Goal: Book appointment/travel/reservation

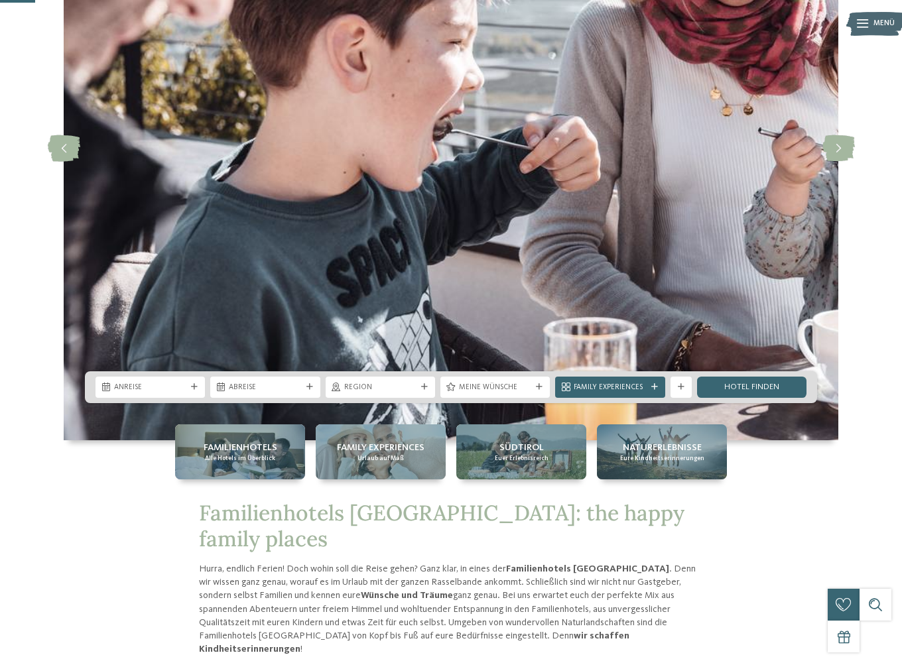
scroll to position [199, 0]
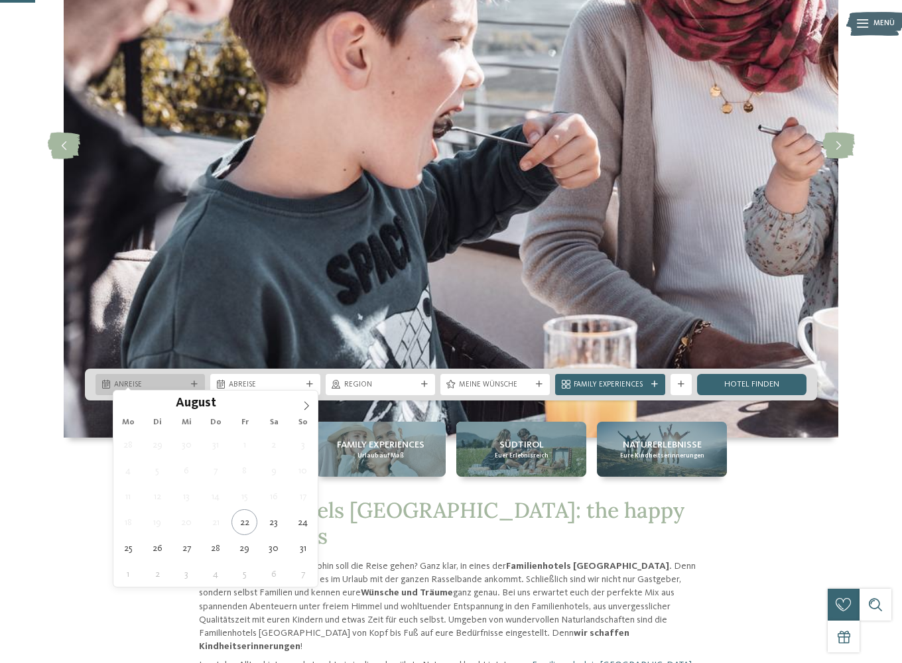
click at [153, 380] on span "Anreise" at bounding box center [150, 385] width 72 height 11
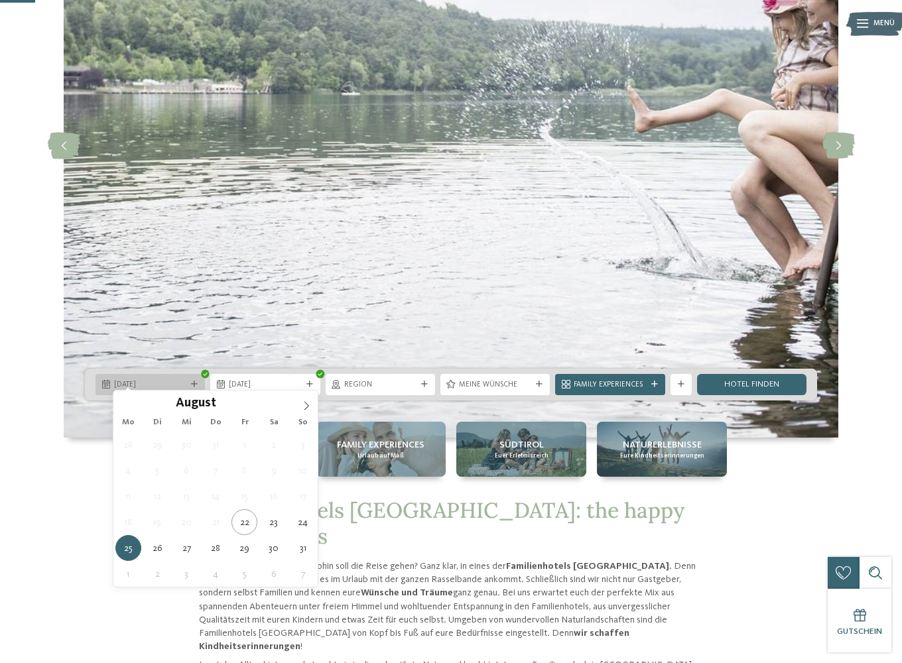
click at [158, 380] on span "25.08.2025" at bounding box center [150, 385] width 72 height 11
click at [302, 403] on icon at bounding box center [306, 405] width 9 height 9
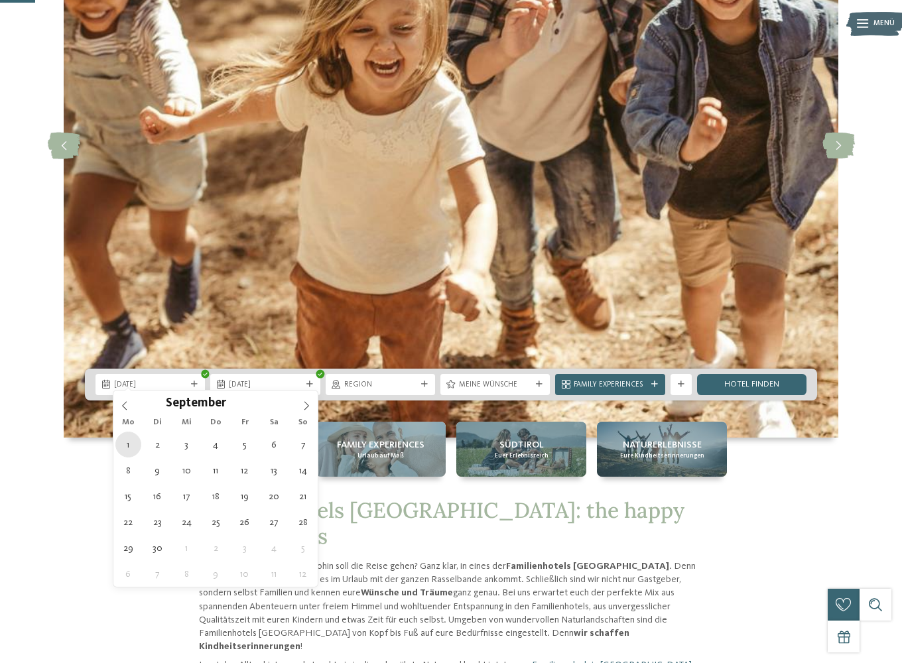
type div "01.09.2025"
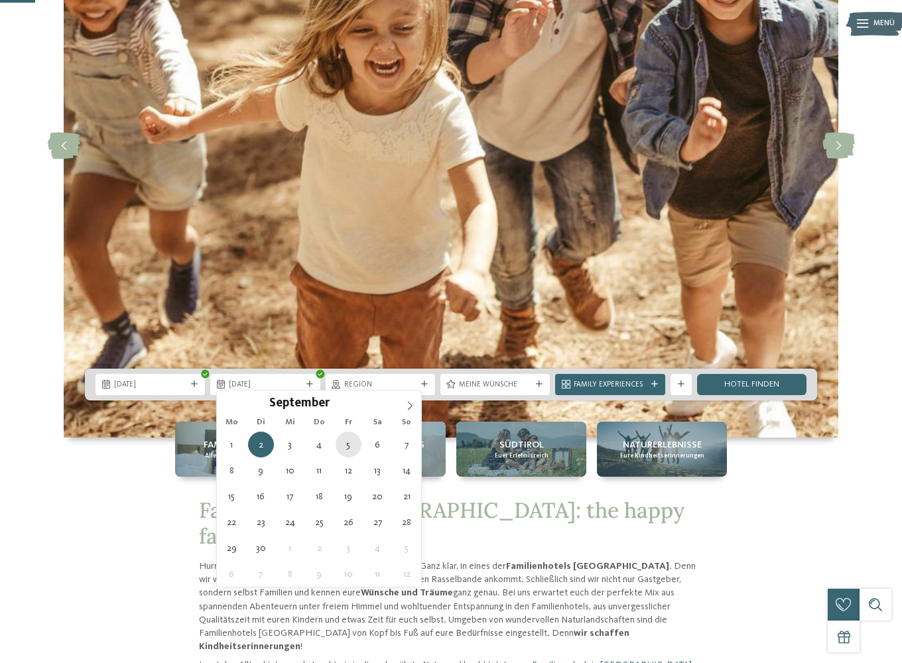
type div "05.09.2025"
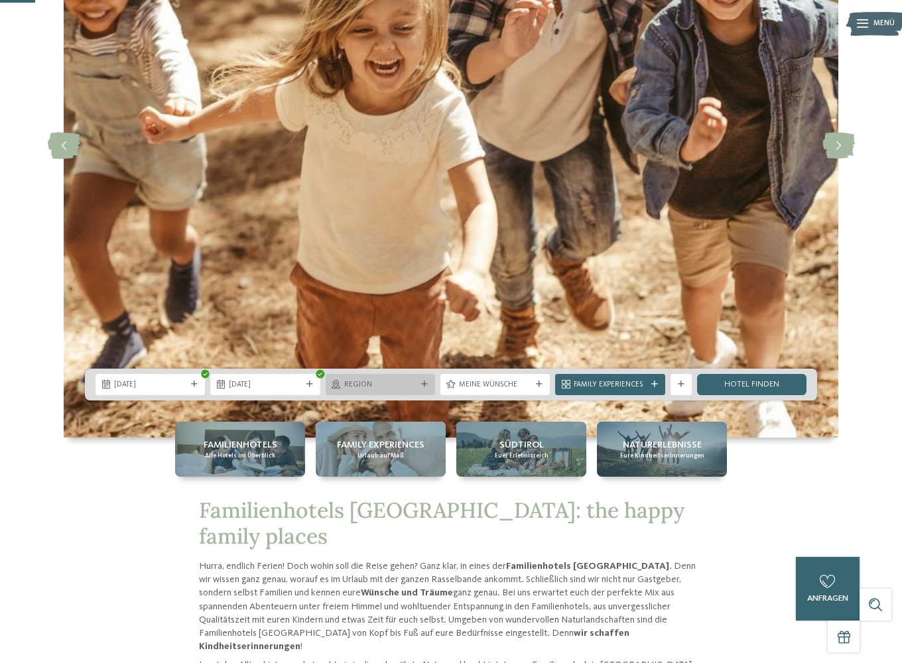
click at [380, 381] on span "Region" at bounding box center [380, 385] width 72 height 11
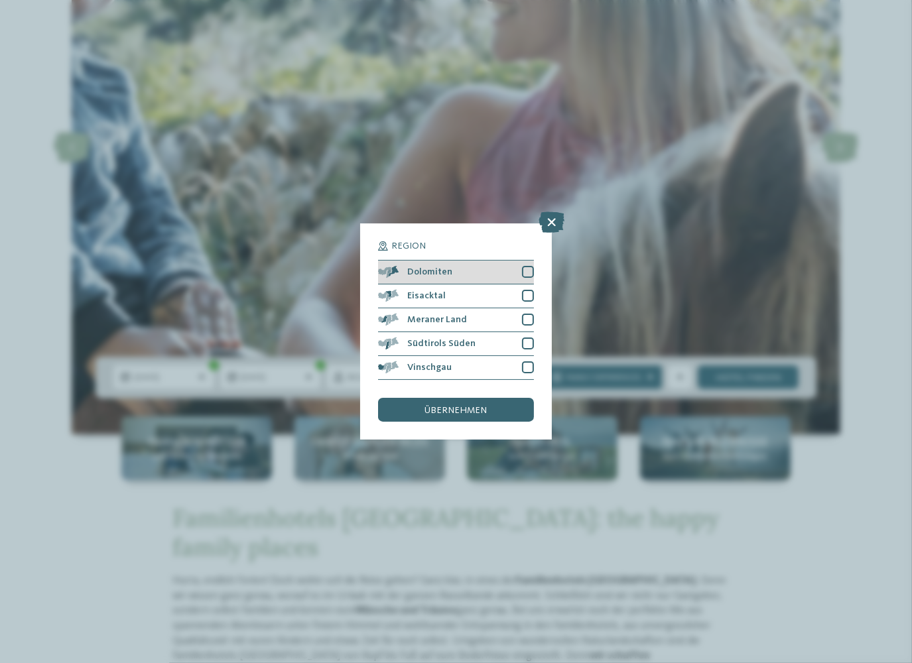
click at [525, 272] on div at bounding box center [528, 272] width 12 height 12
click at [529, 295] on div at bounding box center [528, 296] width 12 height 12
click at [525, 328] on div "Meraner Land" at bounding box center [455, 321] width 155 height 24
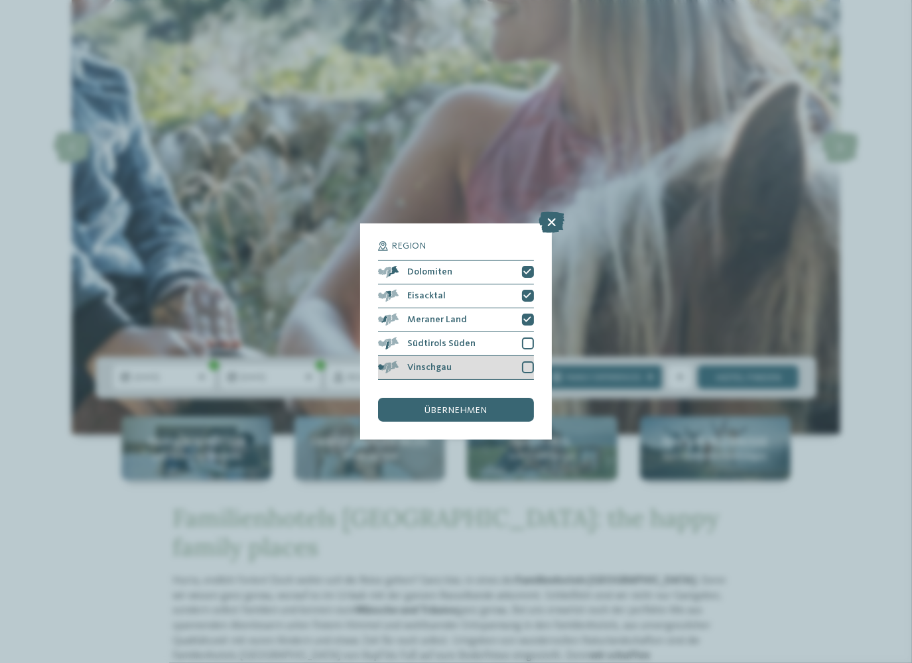
click at [525, 366] on div at bounding box center [528, 368] width 12 height 12
click at [526, 346] on div at bounding box center [528, 344] width 12 height 12
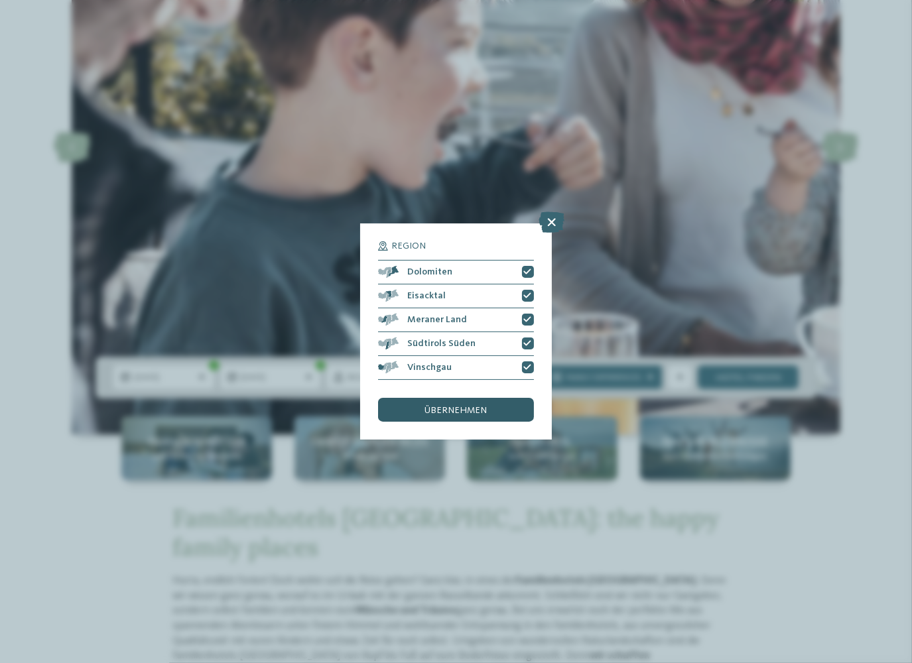
click at [507, 403] on div "übernehmen" at bounding box center [455, 410] width 155 height 24
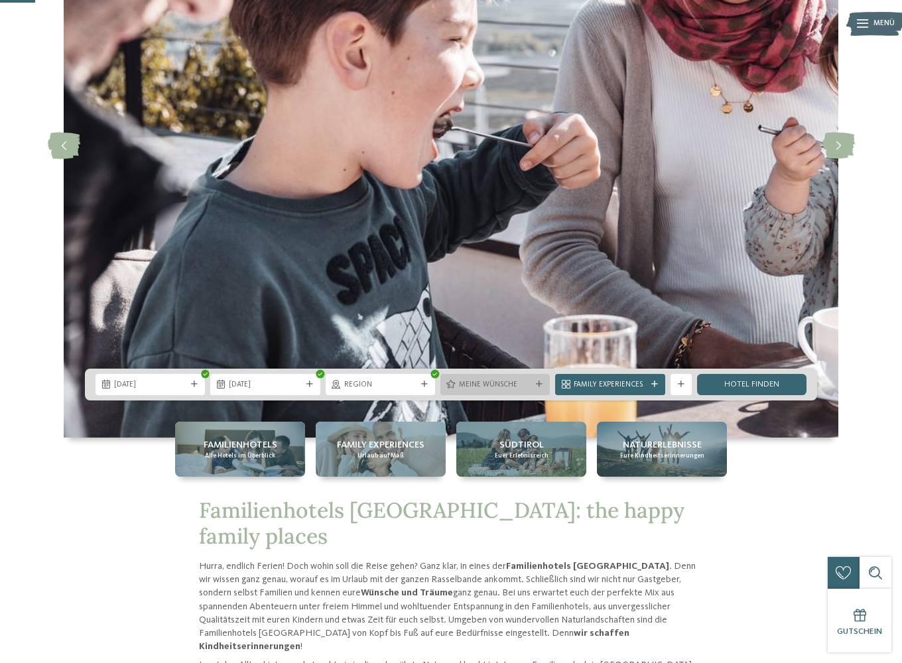
click at [534, 381] on div at bounding box center [539, 384] width 11 height 7
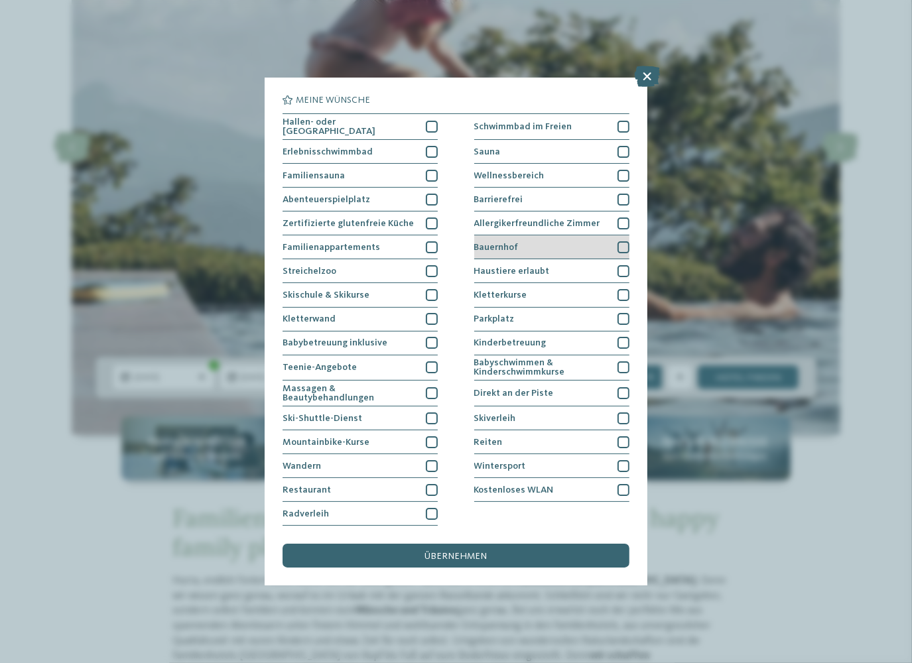
click at [557, 245] on div "Bauernhof" at bounding box center [551, 248] width 155 height 24
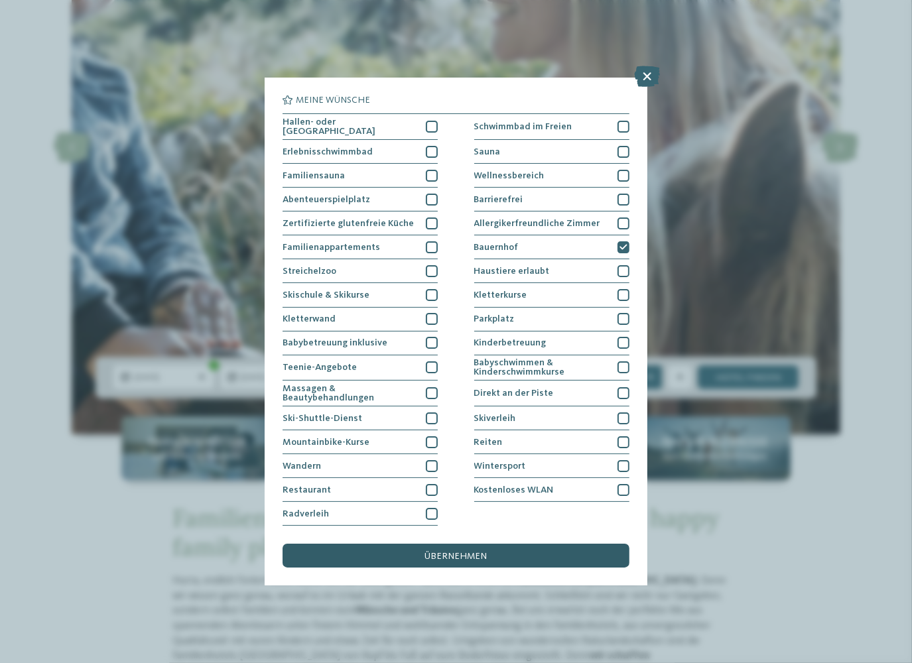
click at [441, 559] on span "übernehmen" at bounding box center [456, 556] width 62 height 9
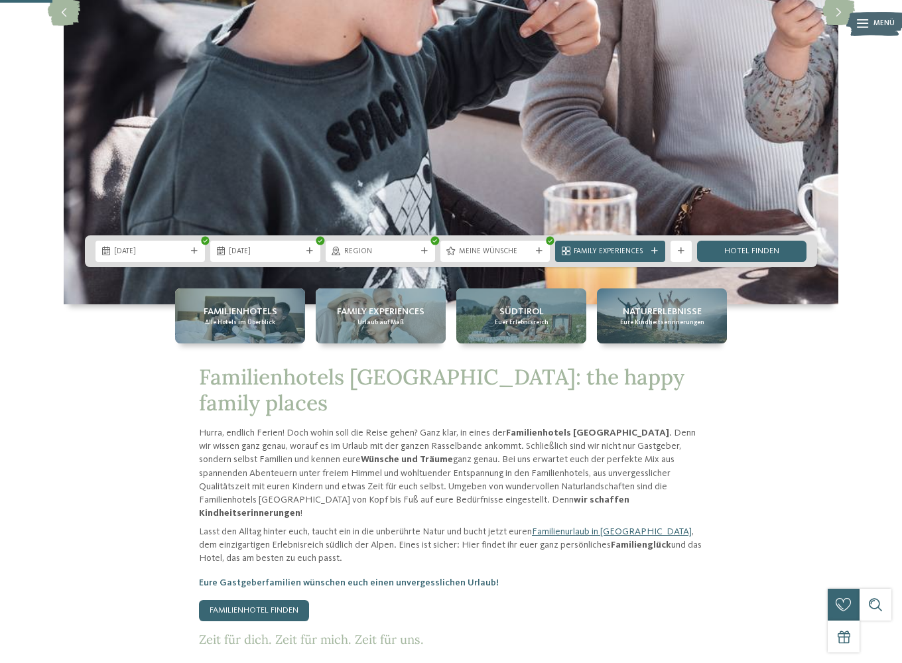
scroll to position [398, 0]
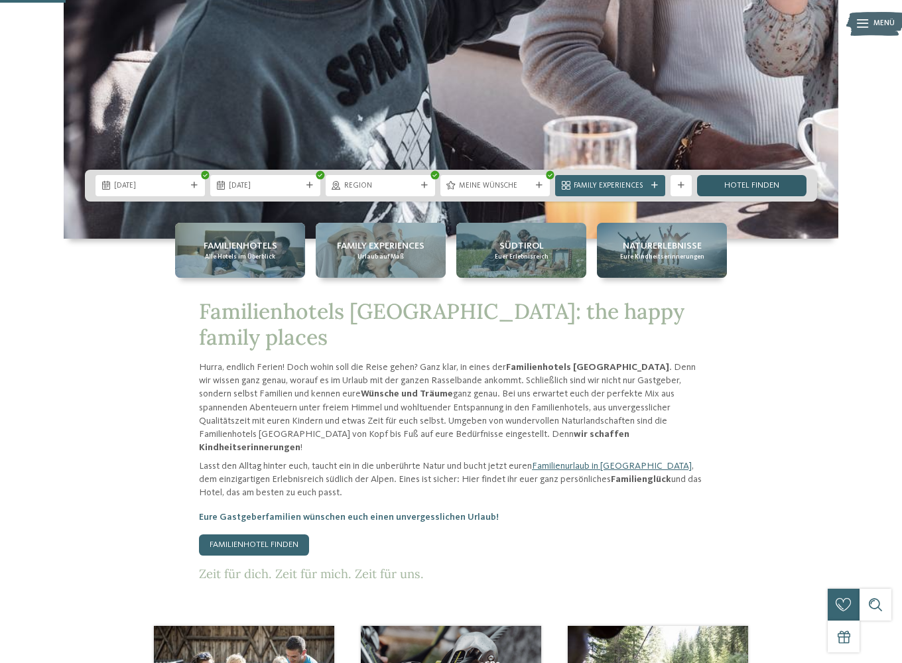
click at [730, 175] on link "Hotel finden" at bounding box center [751, 185] width 109 height 21
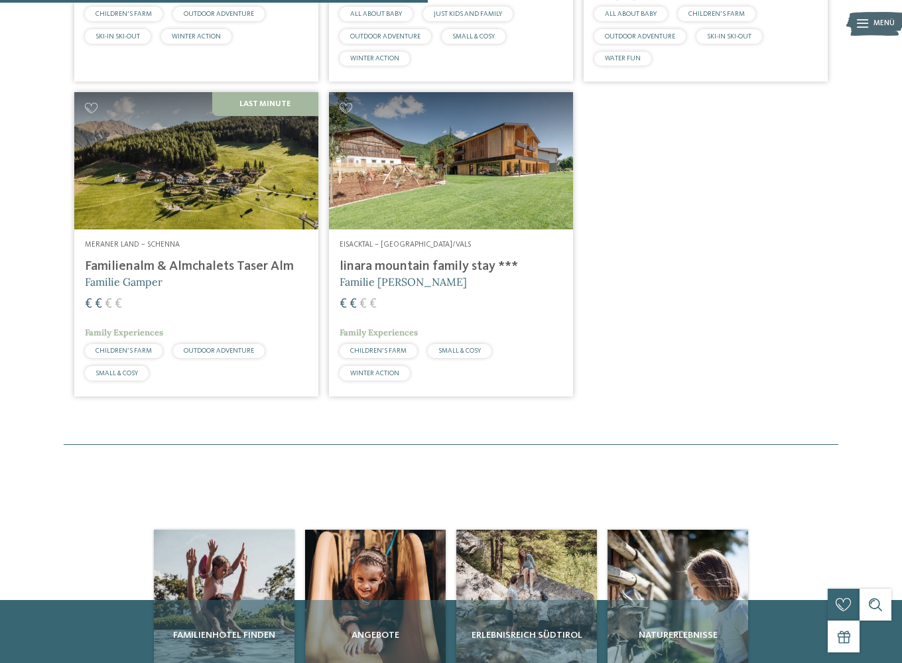
scroll to position [648, 0]
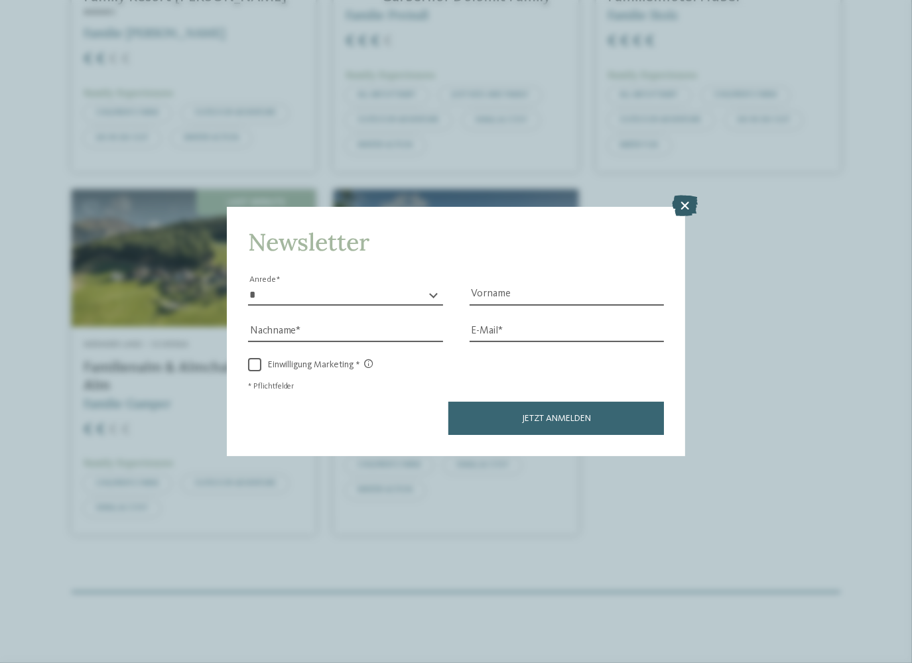
click at [687, 210] on icon at bounding box center [685, 206] width 26 height 21
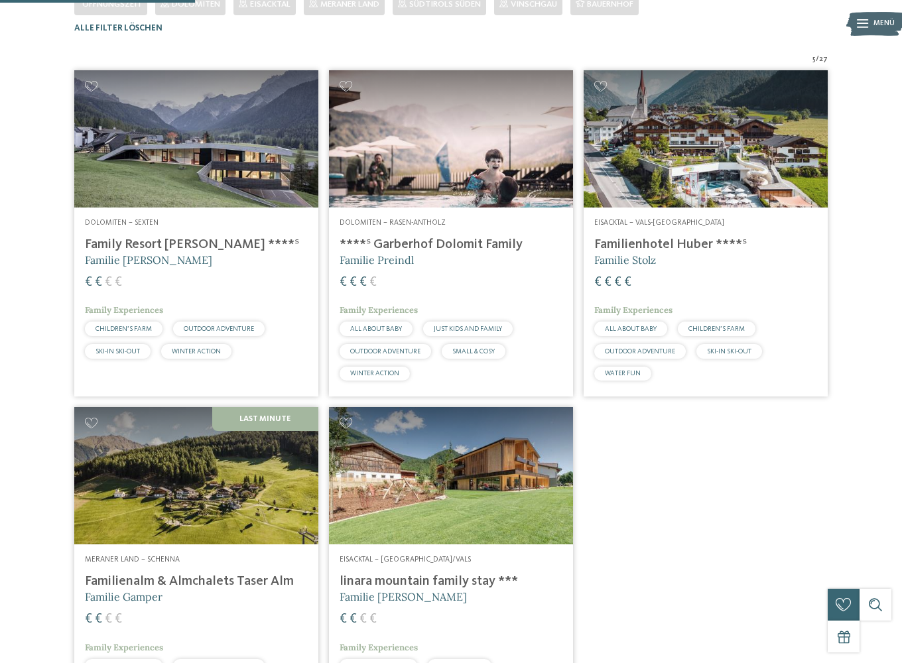
scroll to position [316, 0]
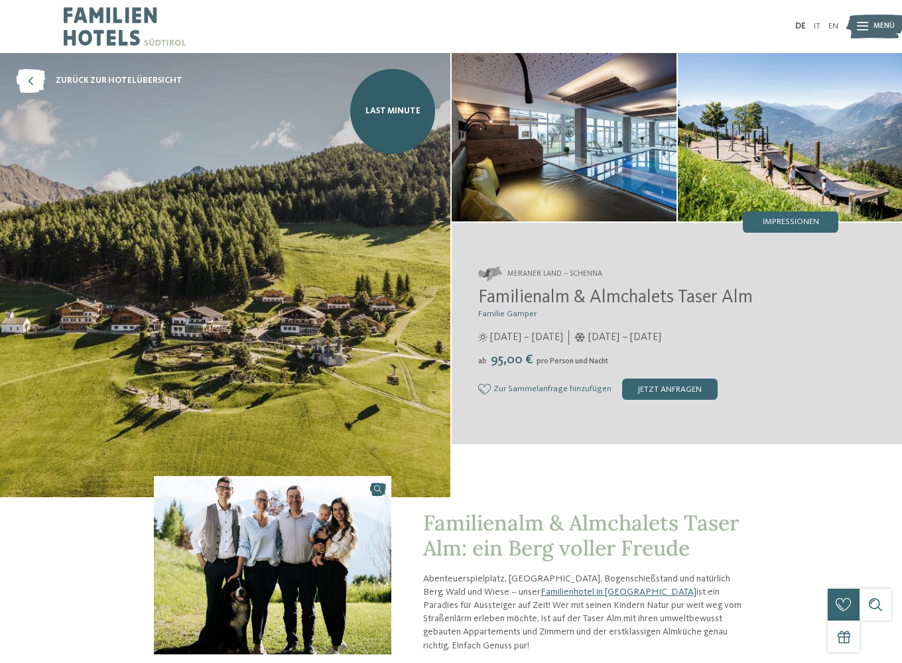
click at [625, 173] on img at bounding box center [564, 137] width 225 height 169
click at [358, 277] on img at bounding box center [225, 275] width 450 height 445
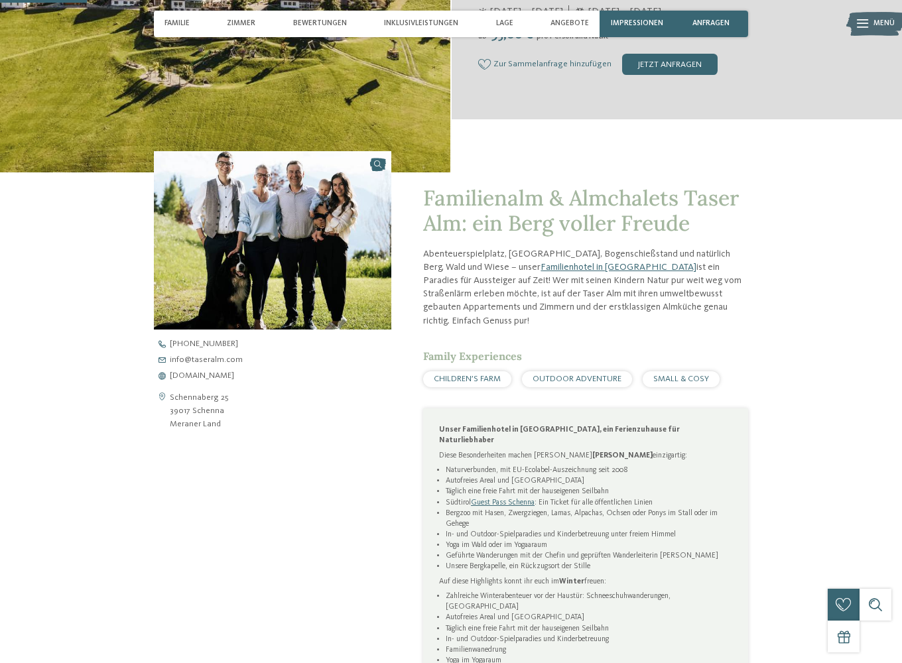
scroll to position [199, 0]
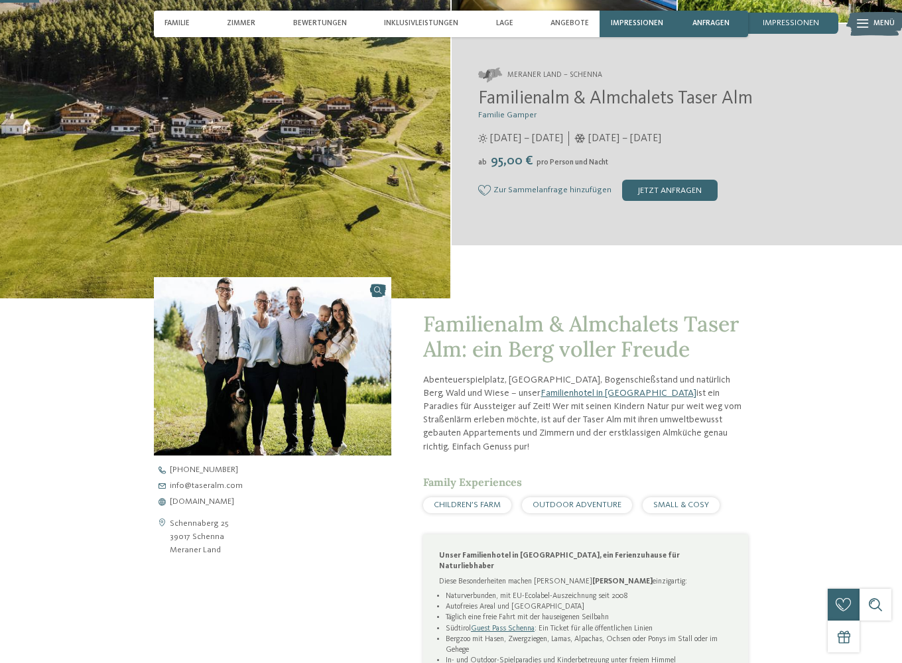
click at [338, 355] on img at bounding box center [273, 366] width 238 height 178
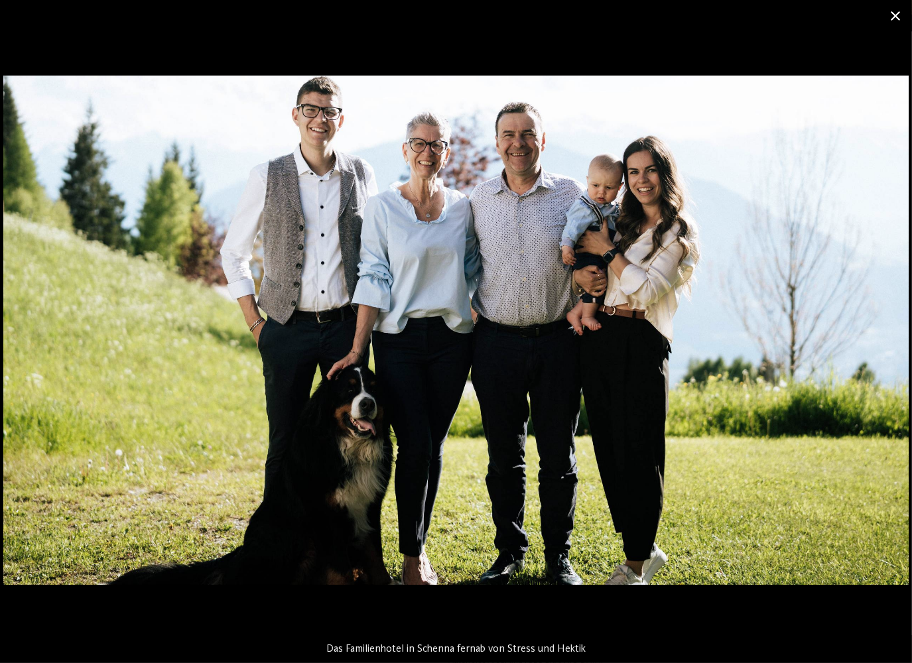
click at [892, 13] on span at bounding box center [895, 15] width 33 height 31
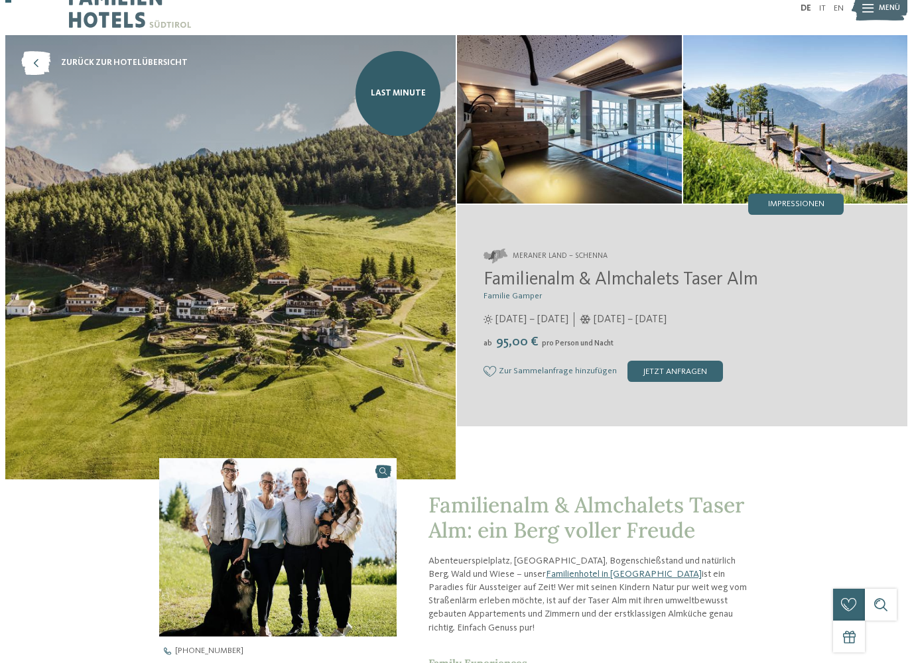
scroll to position [0, 0]
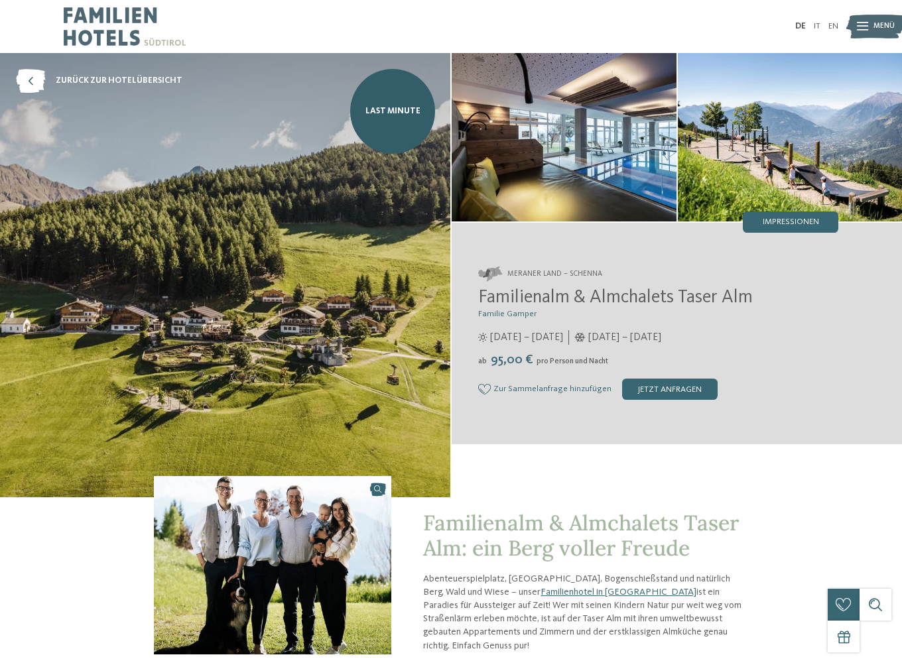
click at [734, 196] on img at bounding box center [790, 137] width 225 height 169
click at [763, 226] on span "Impressionen" at bounding box center [791, 222] width 56 height 9
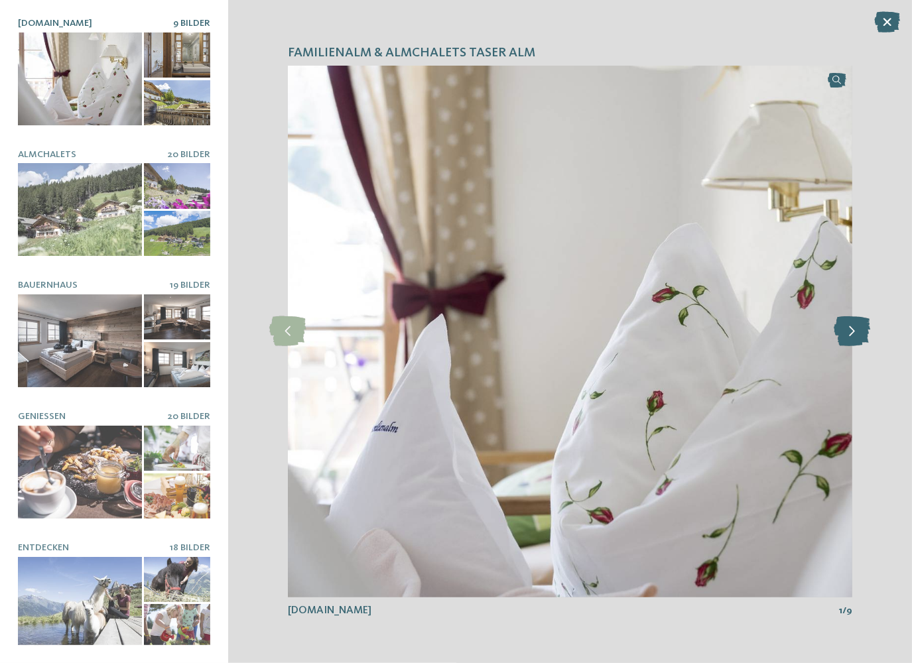
click at [863, 327] on icon at bounding box center [852, 331] width 36 height 30
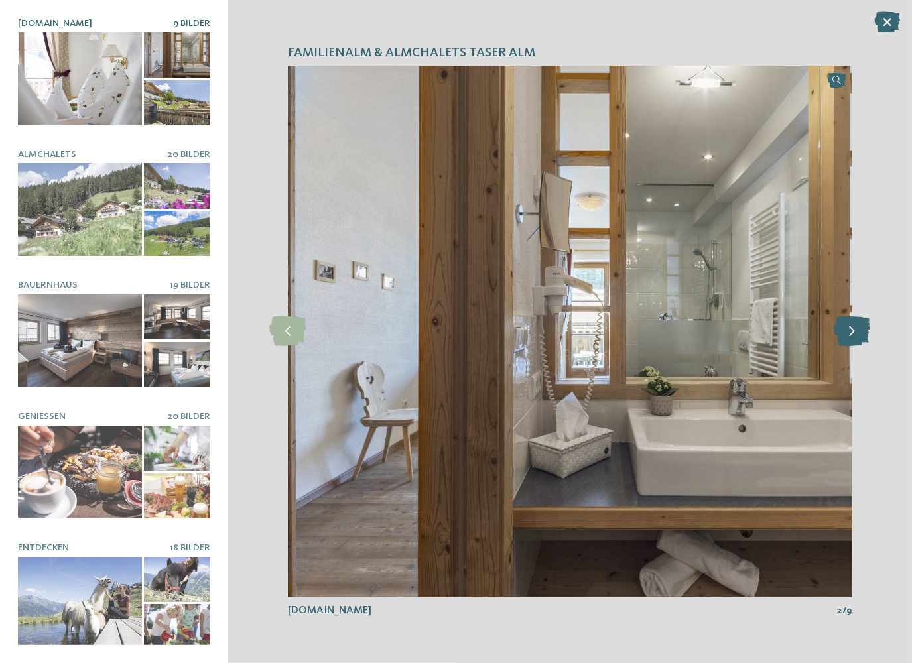
click at [860, 326] on icon at bounding box center [852, 331] width 36 height 30
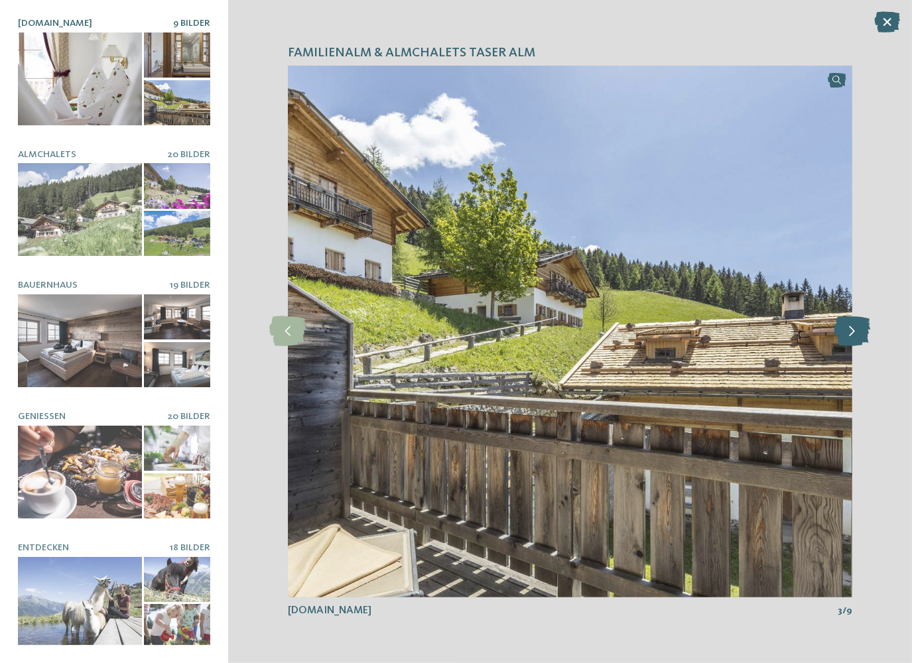
click at [860, 326] on icon at bounding box center [852, 331] width 36 height 30
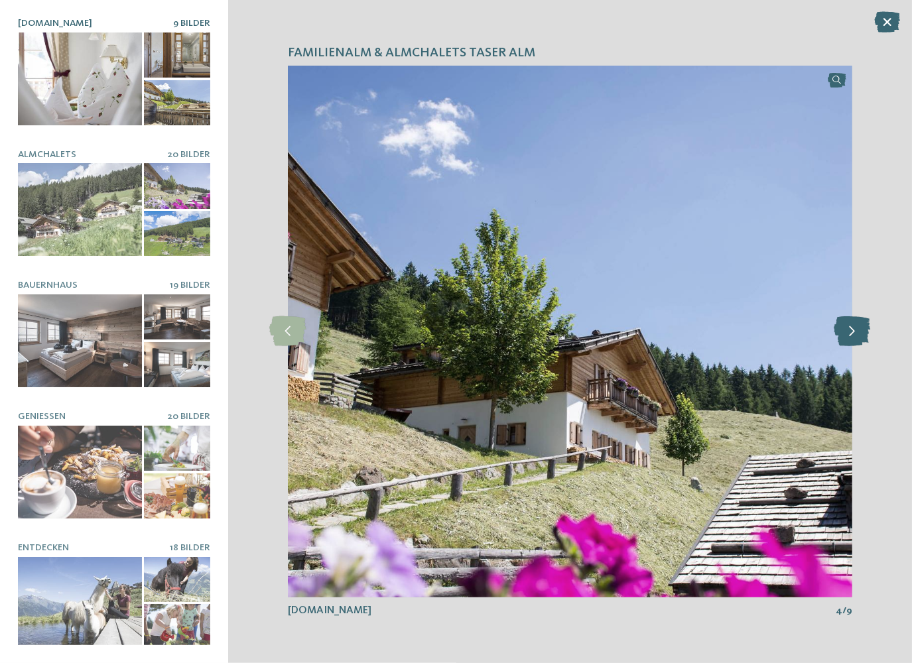
click at [860, 326] on icon at bounding box center [852, 331] width 36 height 30
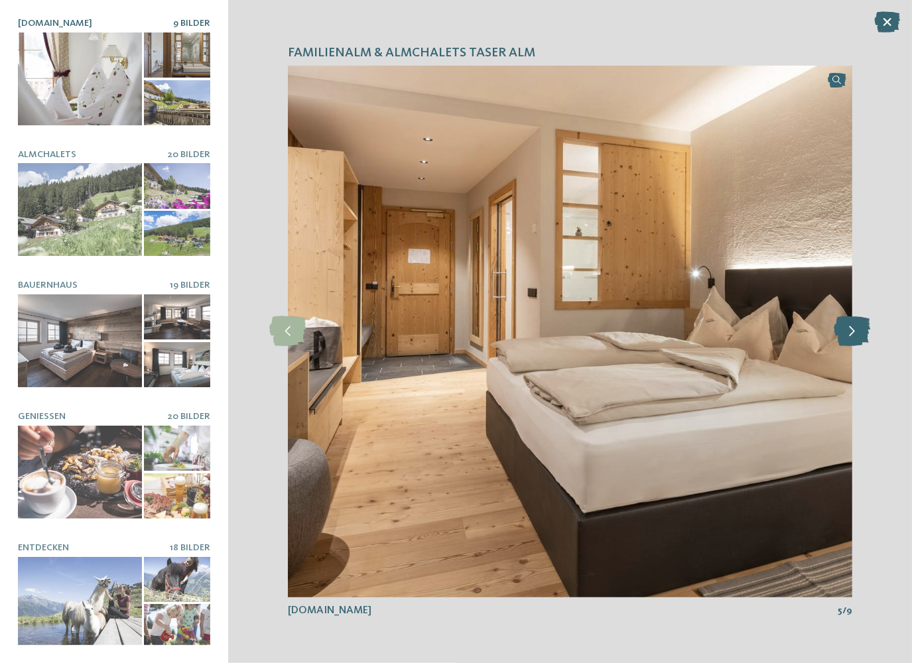
click at [860, 326] on icon at bounding box center [852, 331] width 36 height 30
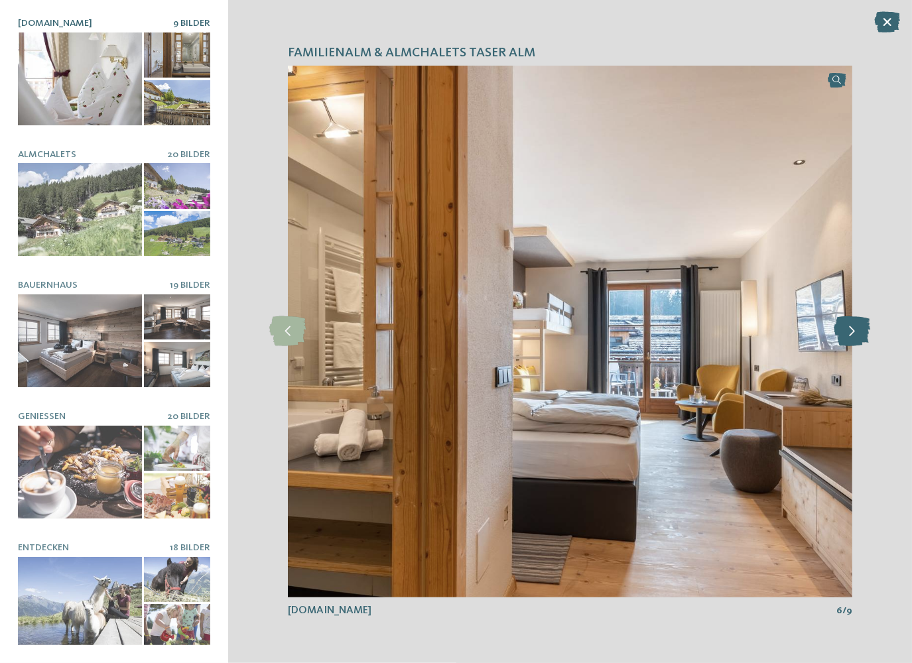
click at [860, 326] on icon at bounding box center [852, 331] width 36 height 30
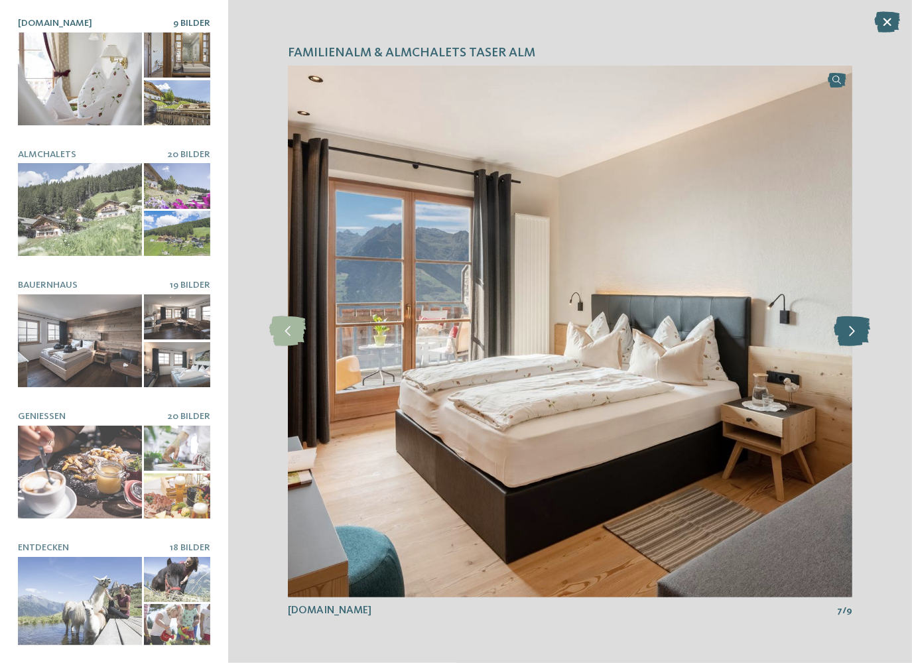
click at [860, 326] on icon at bounding box center [852, 331] width 36 height 30
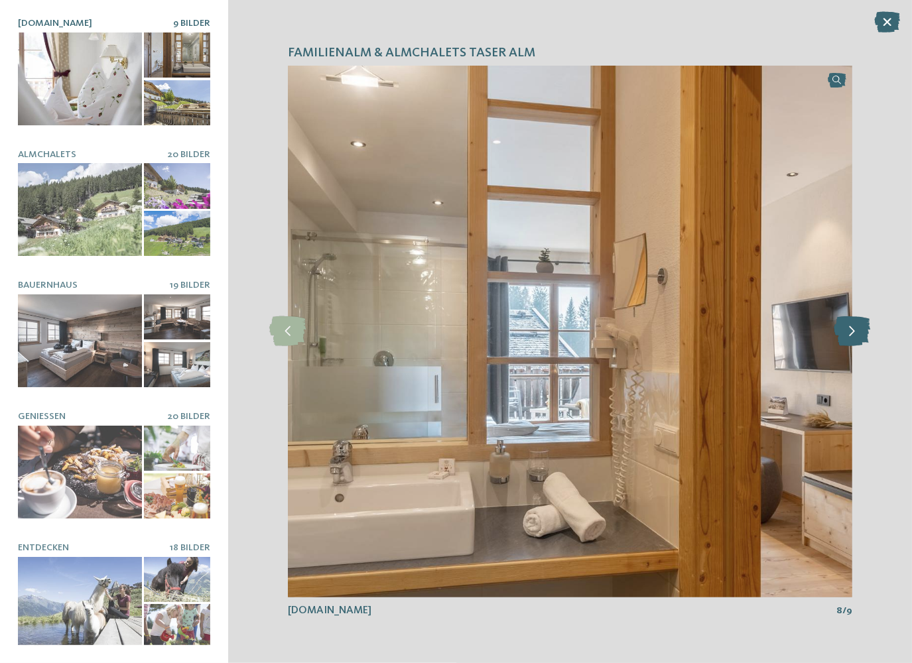
click at [860, 326] on icon at bounding box center [852, 331] width 36 height 30
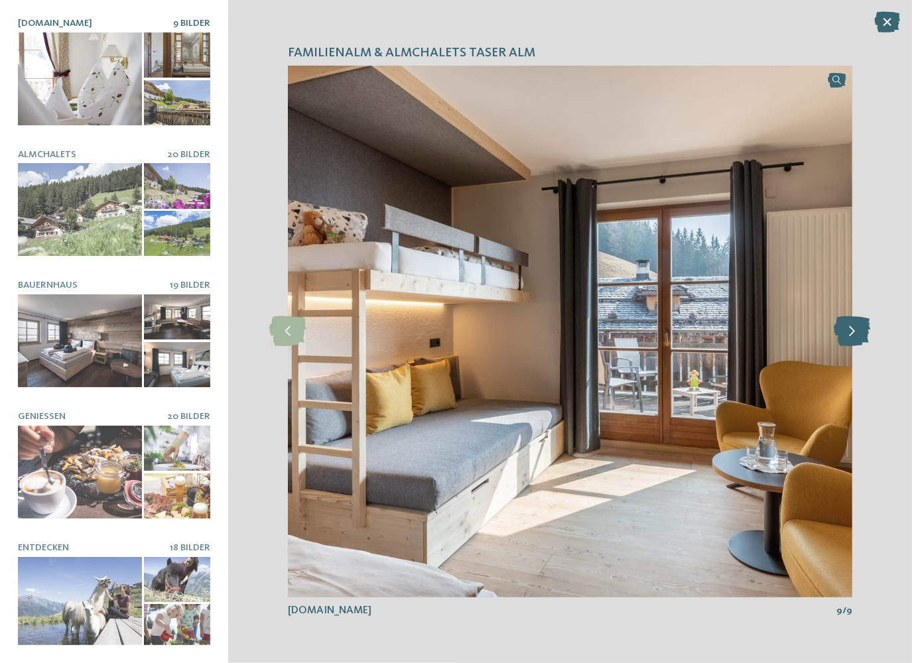
click at [860, 326] on icon at bounding box center [852, 331] width 36 height 30
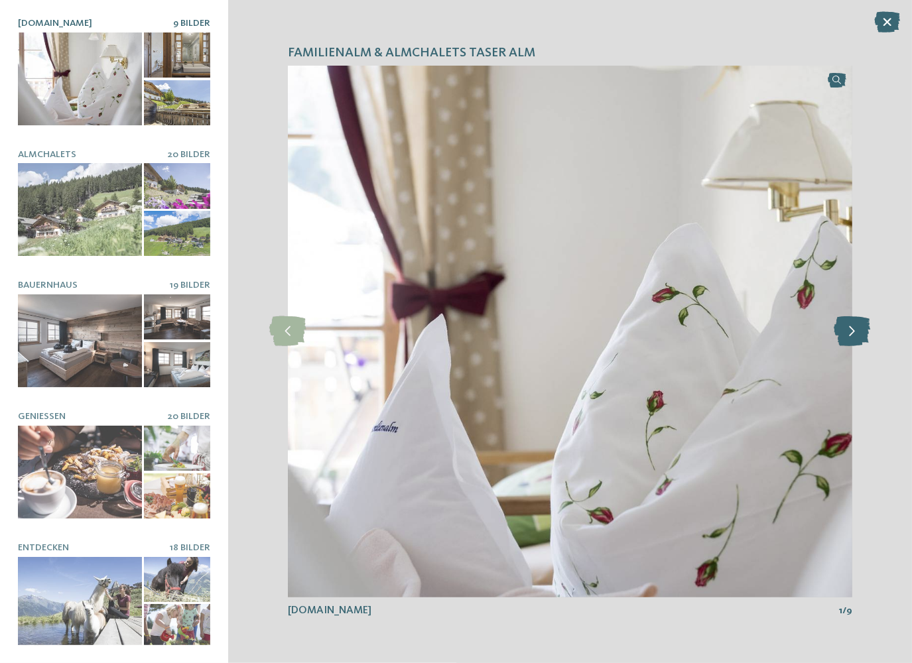
click at [860, 326] on icon at bounding box center [852, 331] width 36 height 30
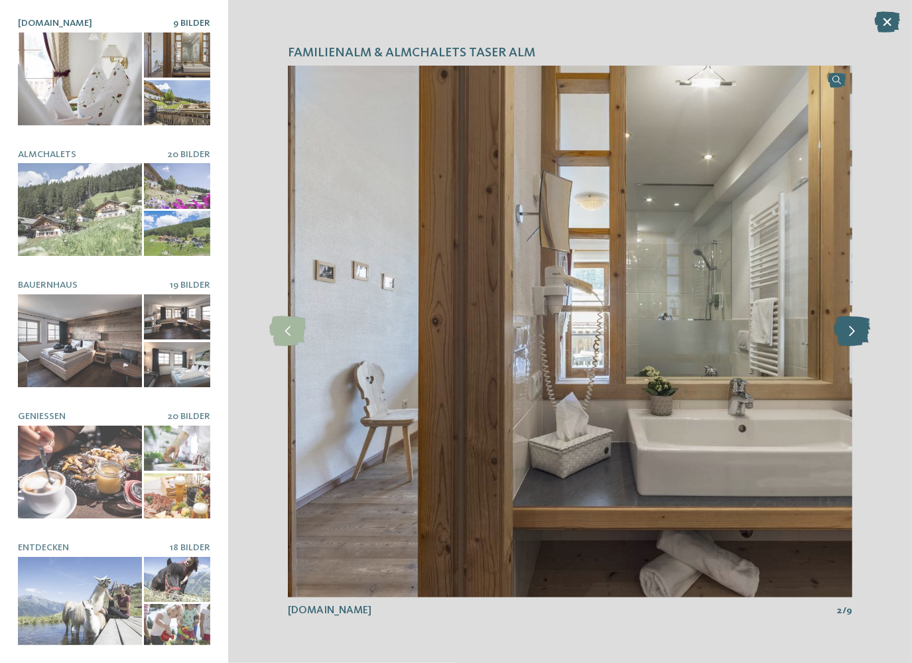
click at [860, 326] on icon at bounding box center [852, 331] width 36 height 30
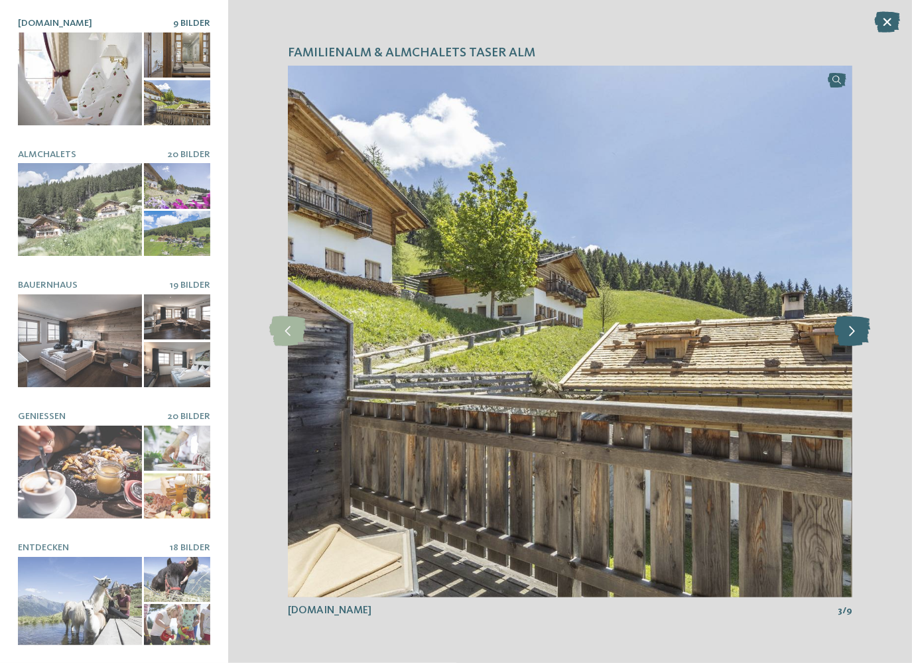
click at [860, 326] on icon at bounding box center [852, 331] width 36 height 30
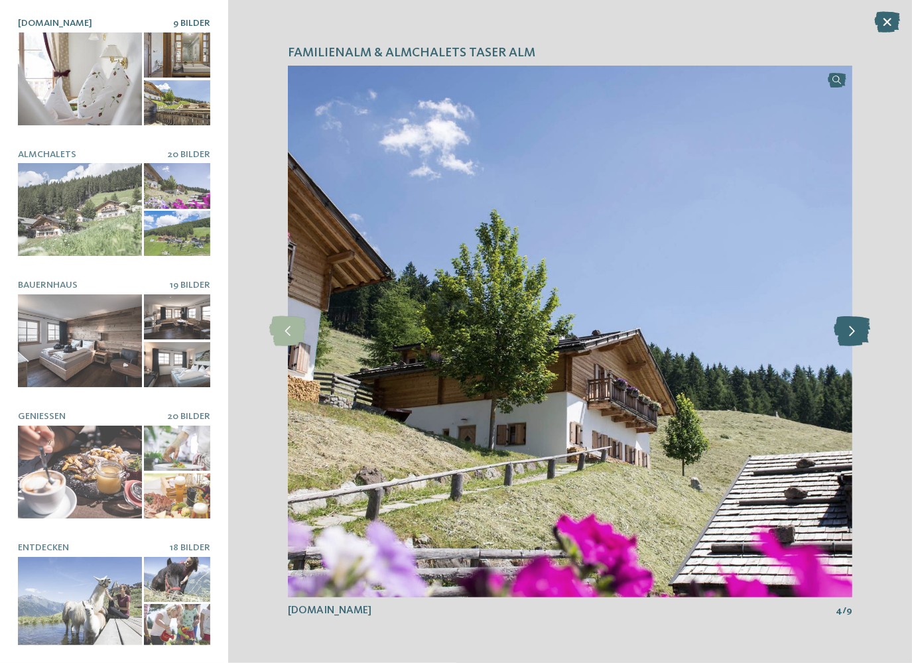
click at [860, 326] on icon at bounding box center [852, 331] width 36 height 30
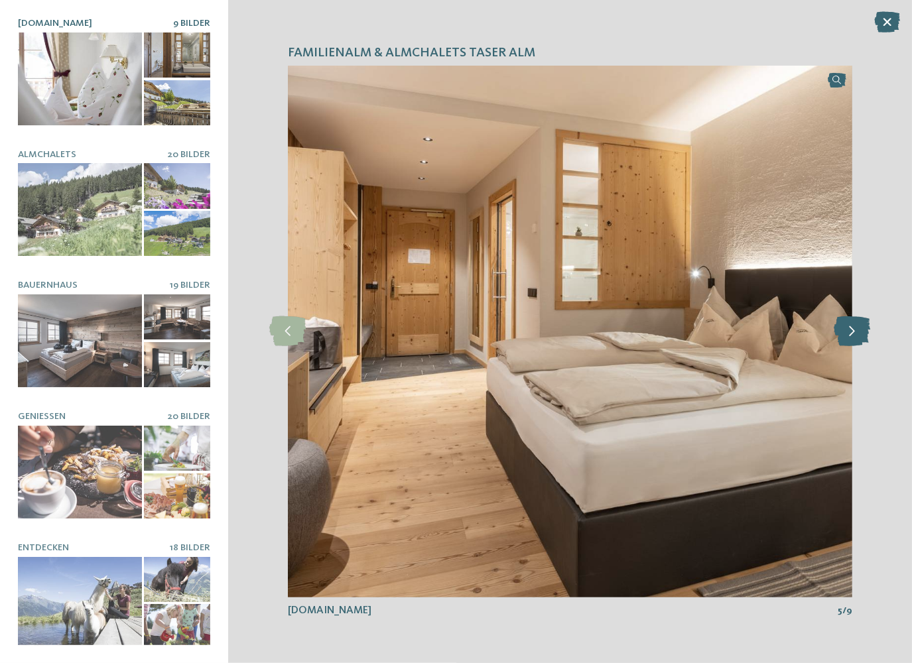
click at [860, 326] on icon at bounding box center [852, 331] width 36 height 30
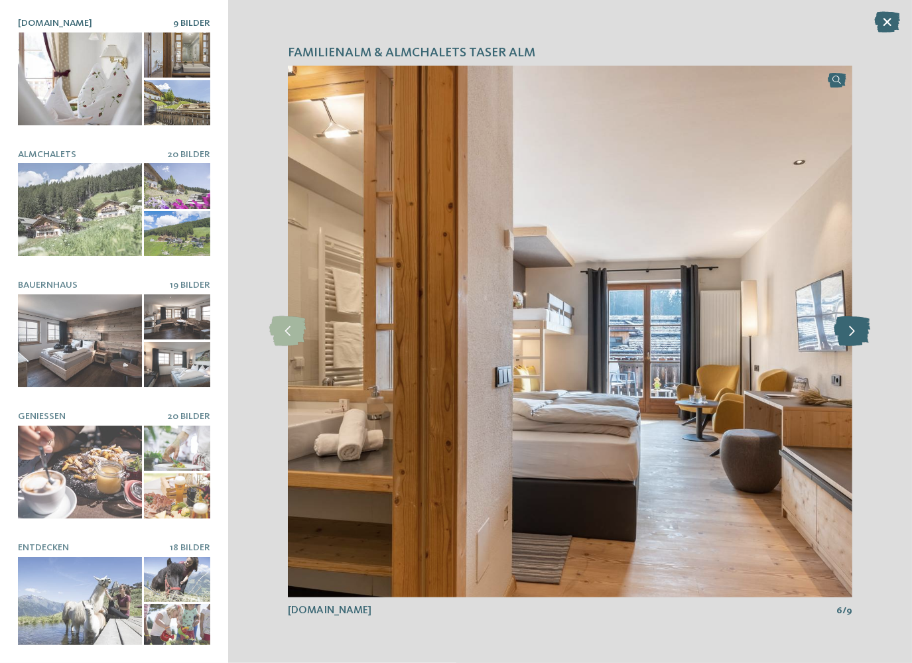
click at [860, 326] on icon at bounding box center [852, 331] width 36 height 30
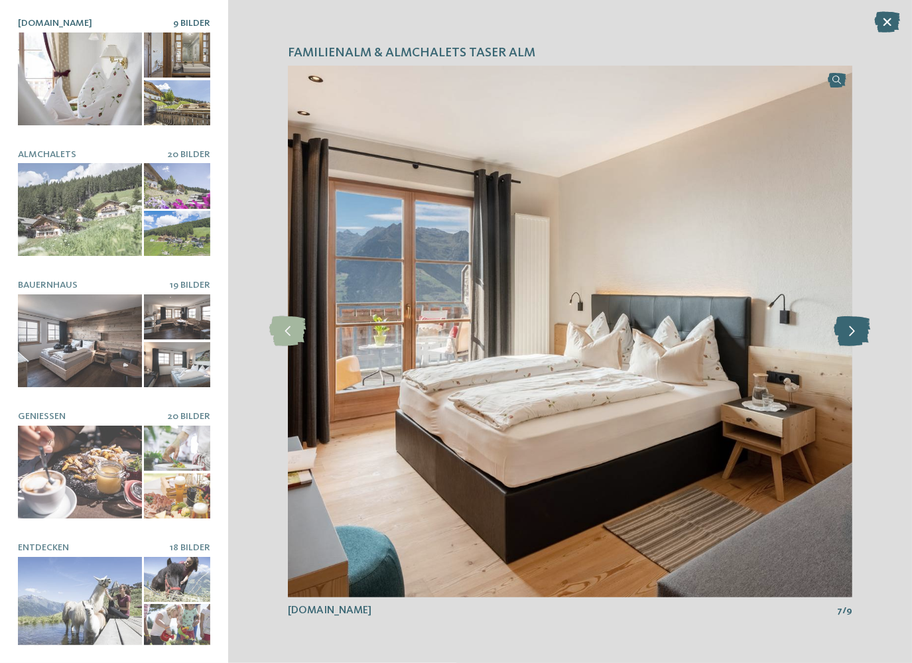
click at [860, 326] on icon at bounding box center [852, 331] width 36 height 30
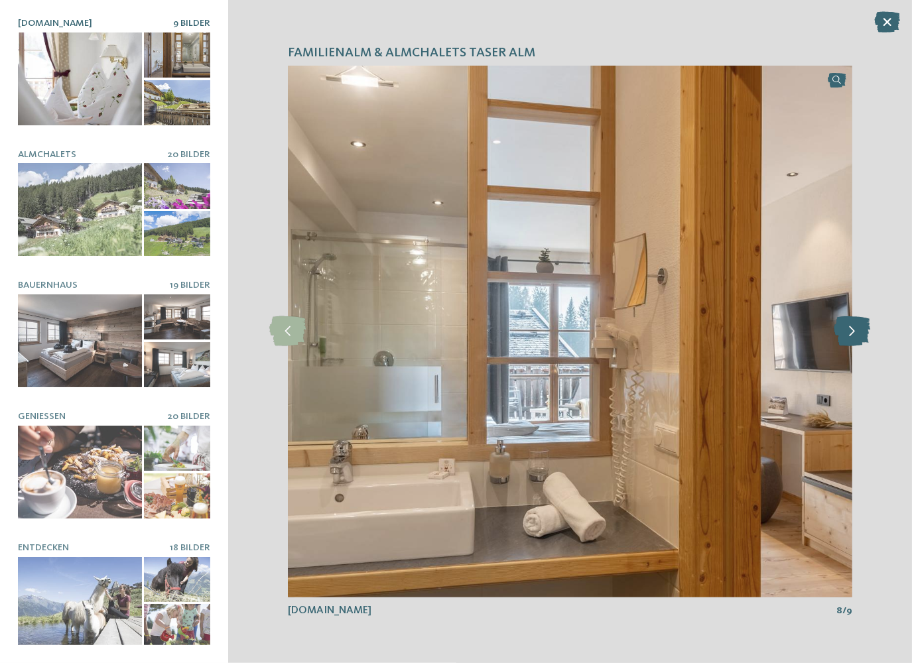
click at [860, 326] on icon at bounding box center [852, 331] width 36 height 30
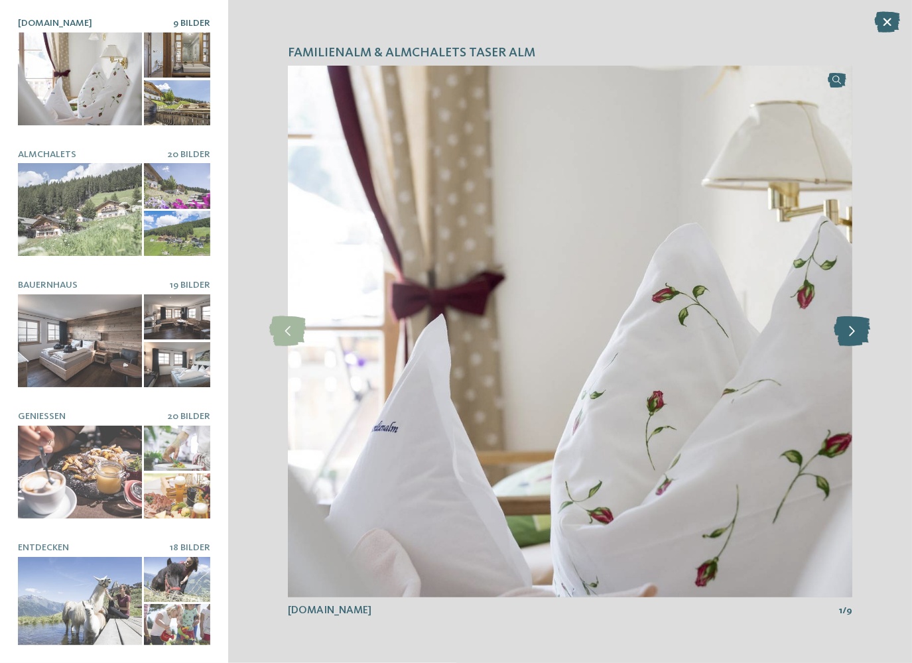
click at [860, 326] on icon at bounding box center [852, 331] width 36 height 30
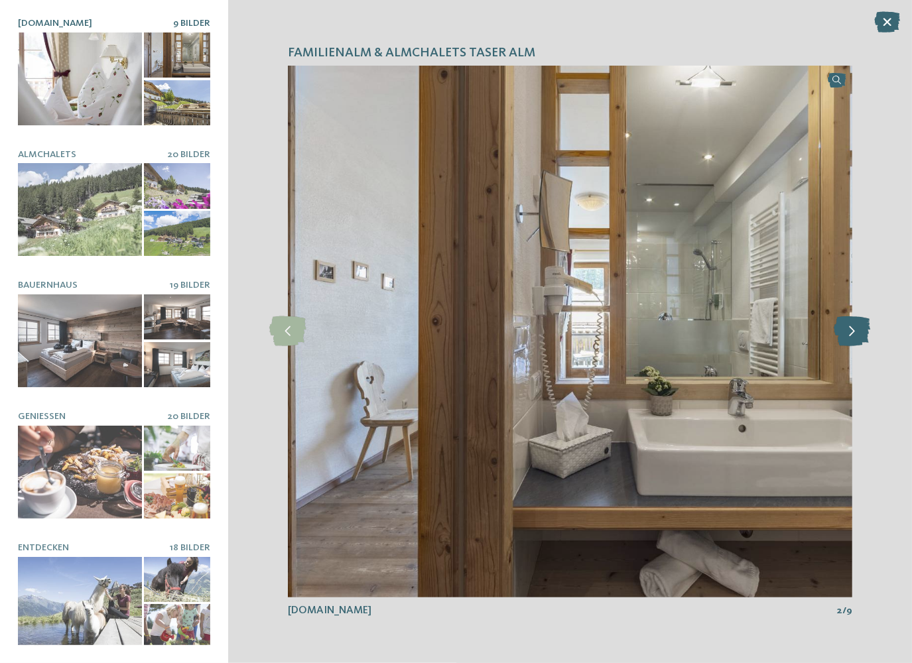
click at [860, 326] on icon at bounding box center [852, 331] width 36 height 30
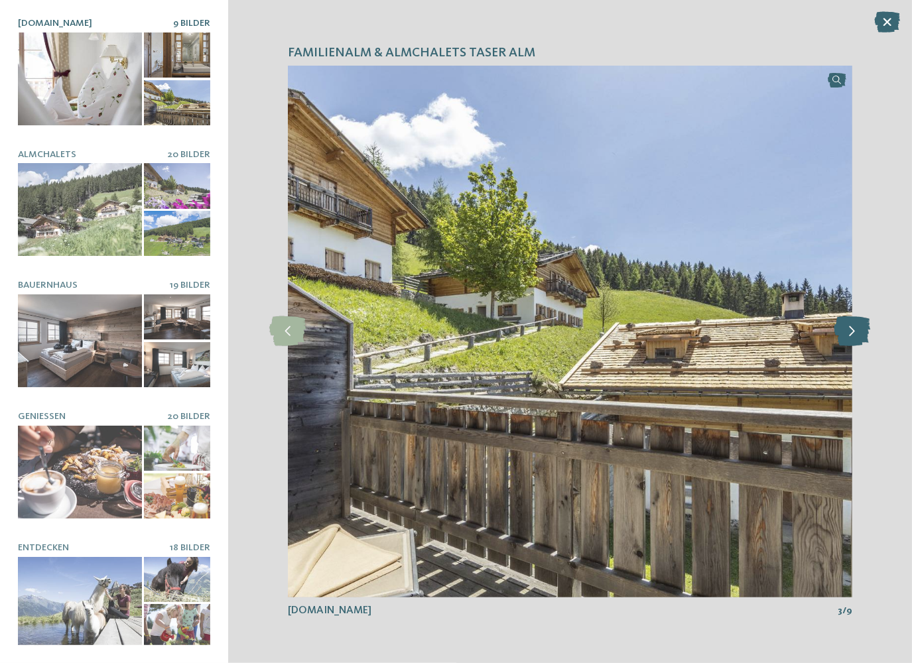
click at [860, 326] on icon at bounding box center [852, 331] width 36 height 30
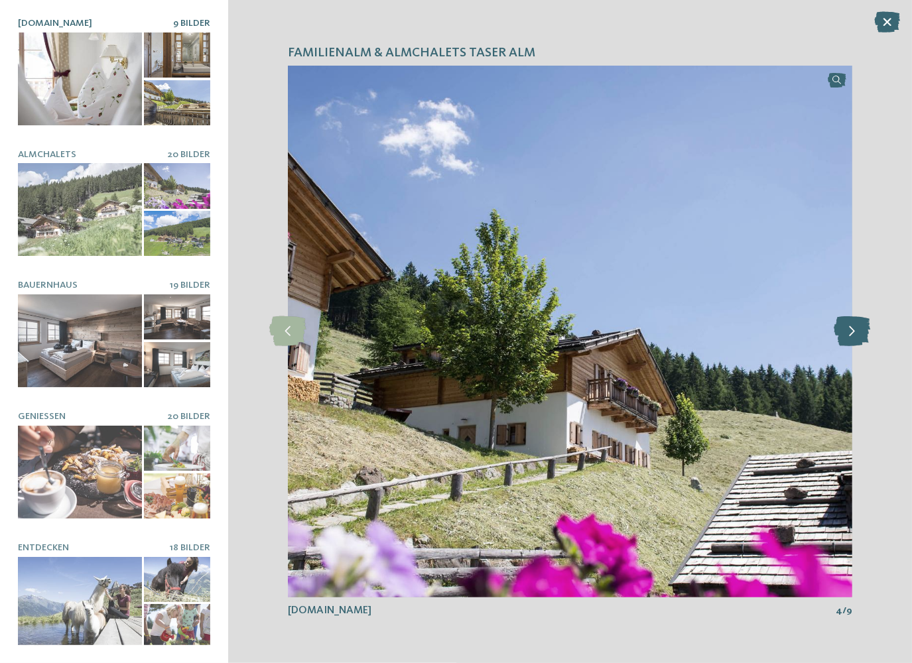
click at [860, 326] on icon at bounding box center [852, 331] width 36 height 30
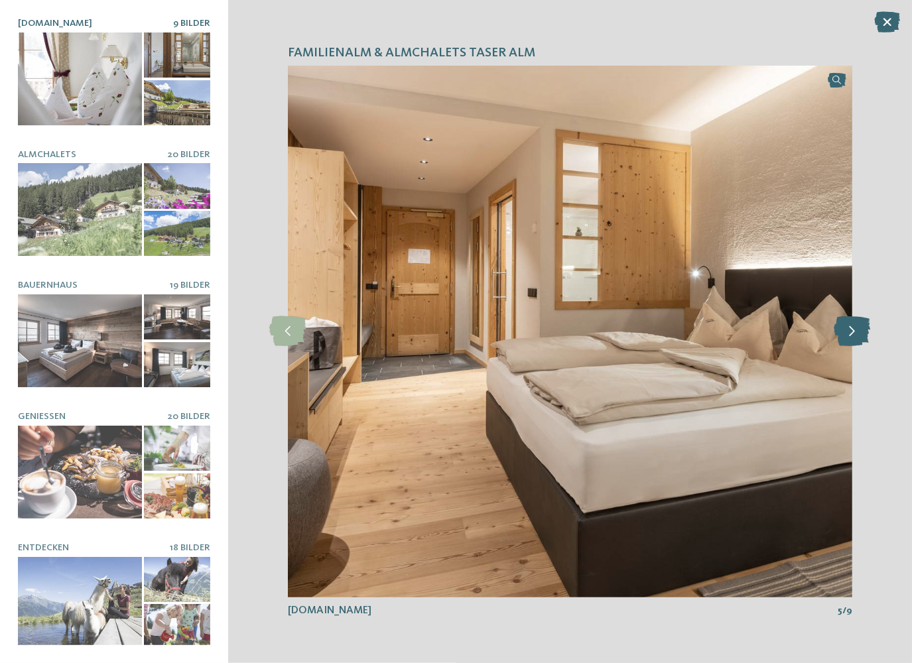
click at [860, 326] on icon at bounding box center [852, 331] width 36 height 30
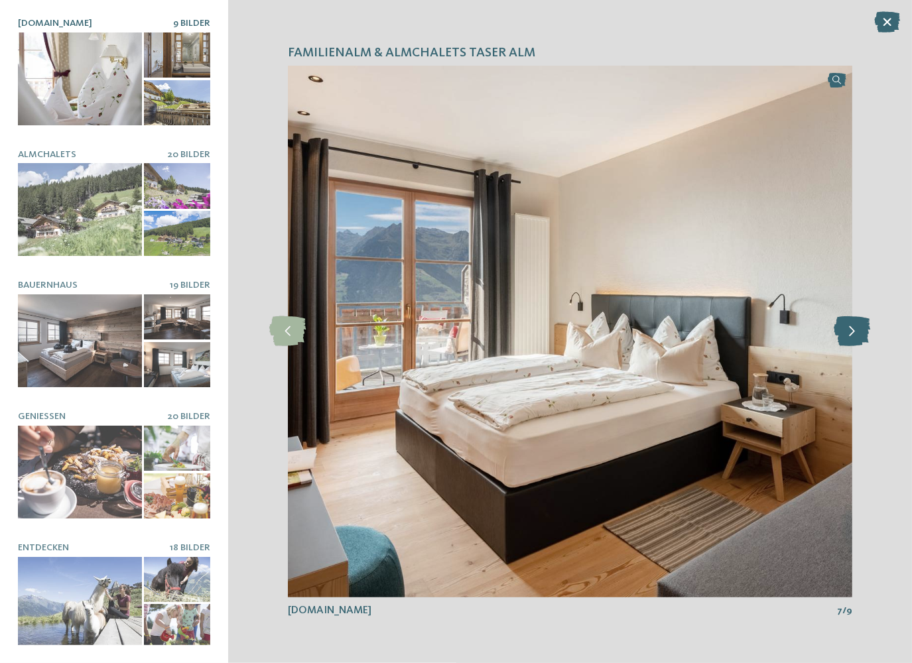
click at [860, 326] on icon at bounding box center [852, 331] width 36 height 30
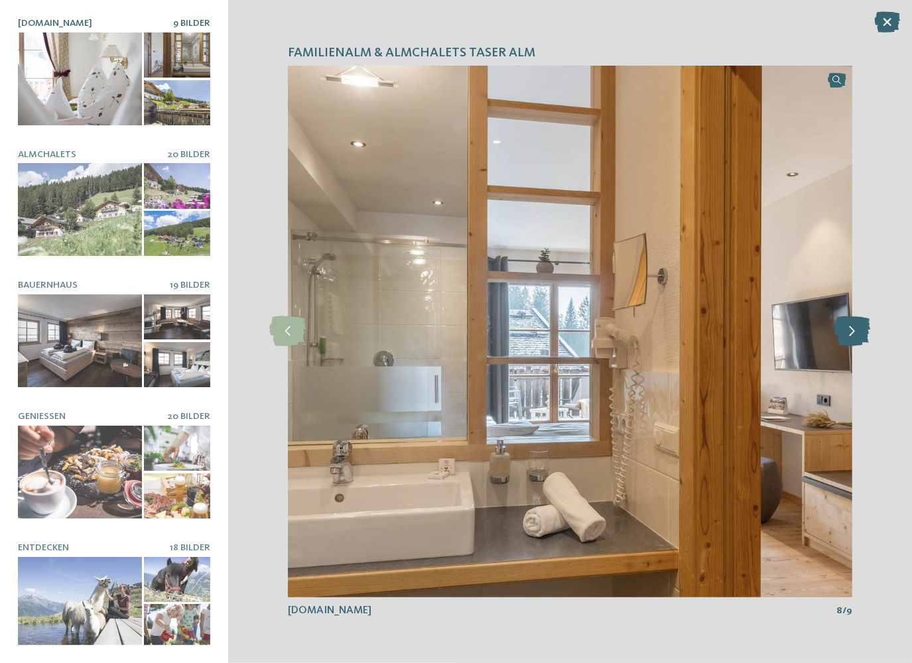
click at [860, 326] on icon at bounding box center [852, 331] width 36 height 30
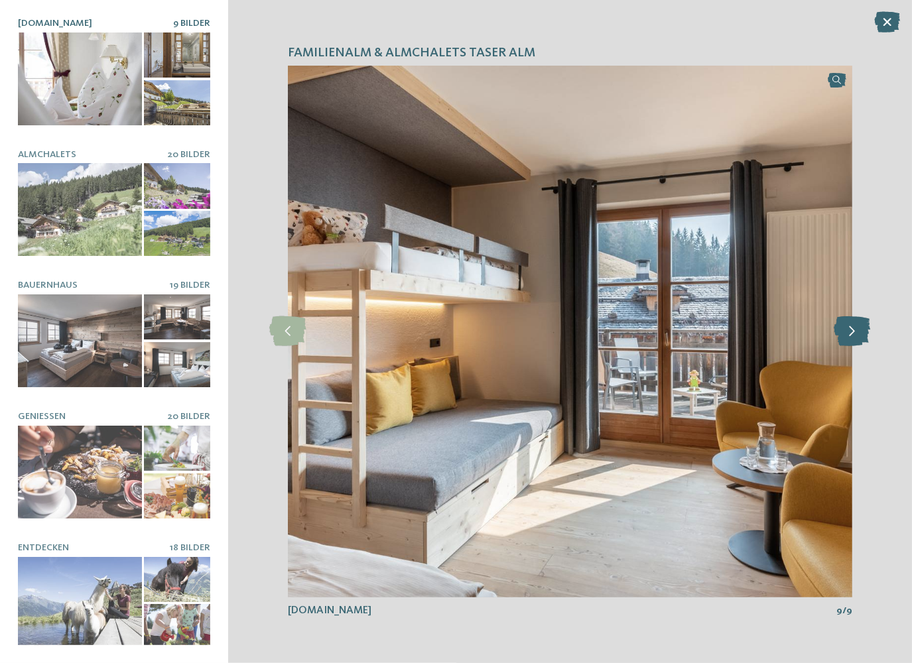
click at [860, 326] on icon at bounding box center [852, 331] width 36 height 30
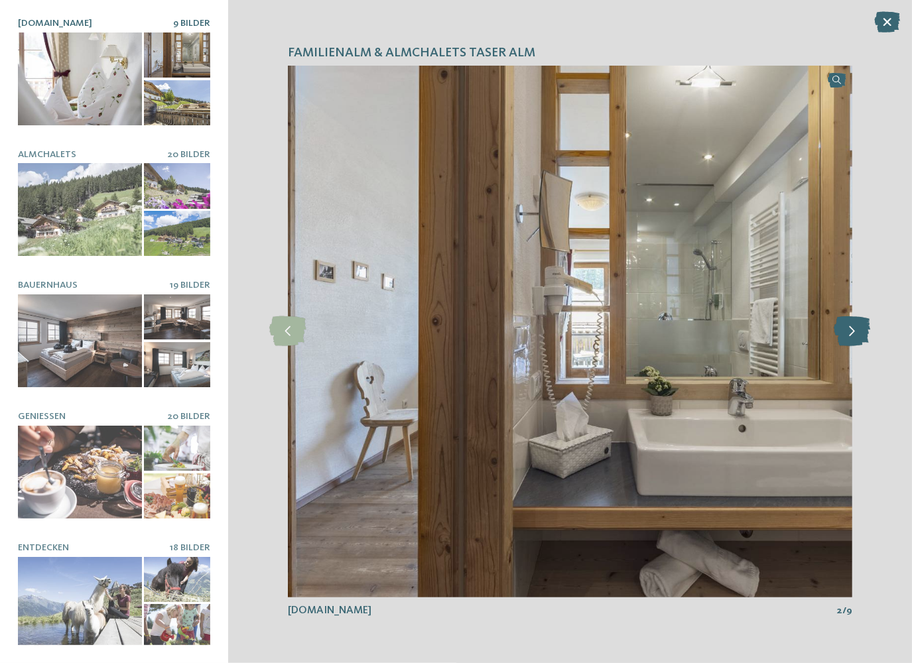
click at [860, 326] on icon at bounding box center [852, 331] width 36 height 30
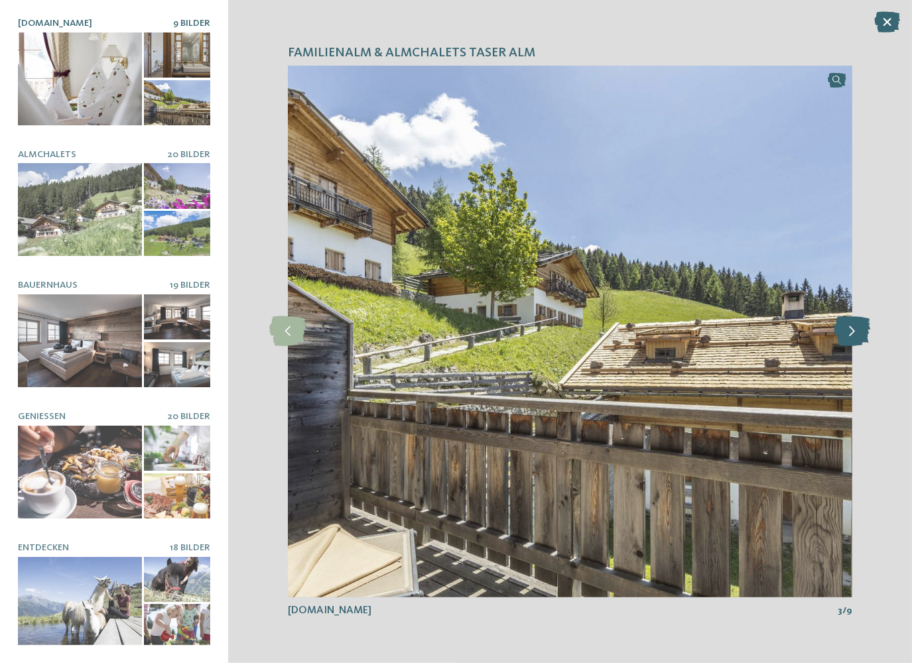
click at [860, 326] on icon at bounding box center [852, 331] width 36 height 30
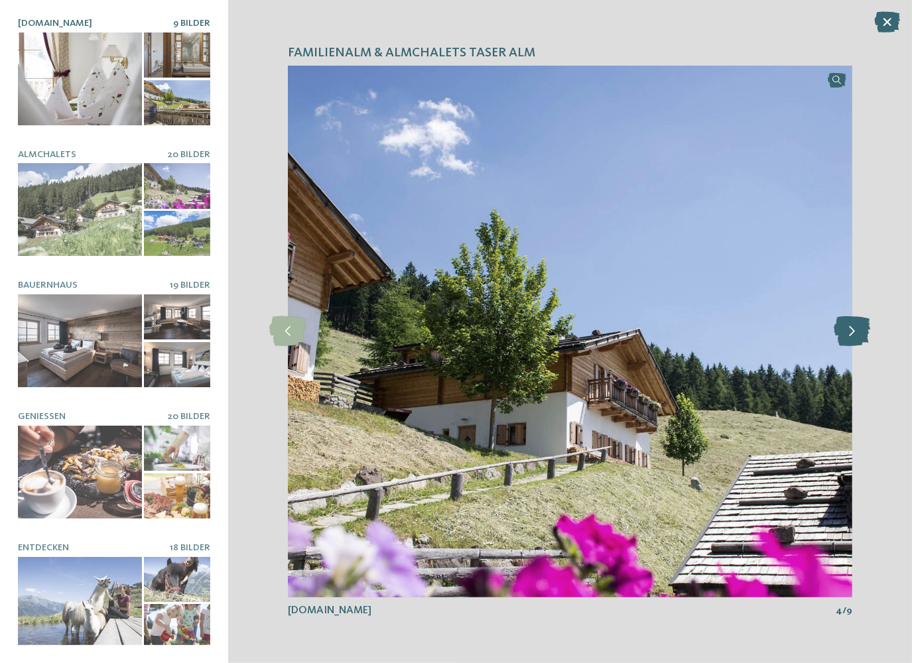
click at [860, 326] on icon at bounding box center [852, 331] width 36 height 30
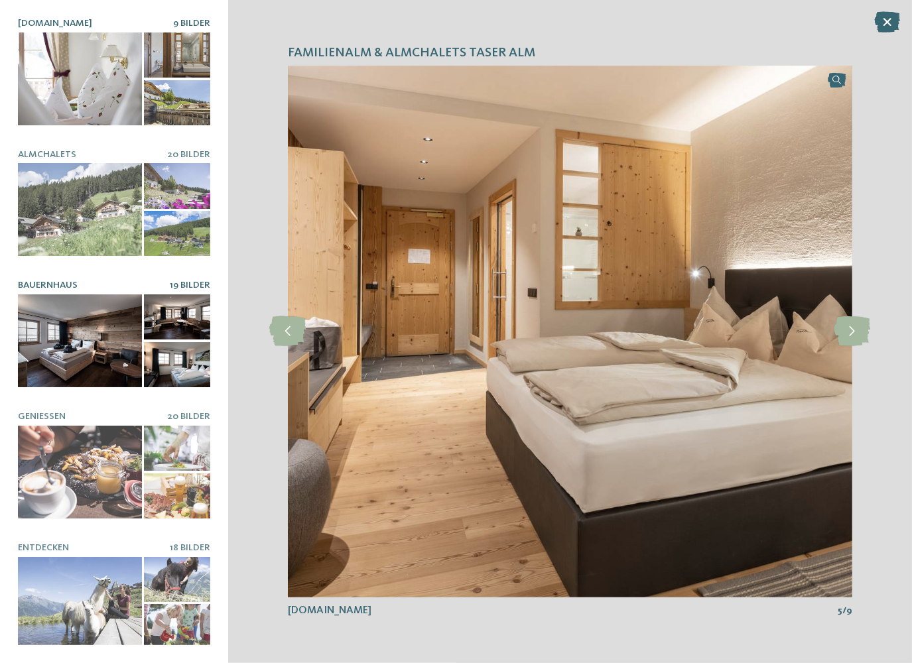
click at [98, 323] on div at bounding box center [80, 341] width 124 height 93
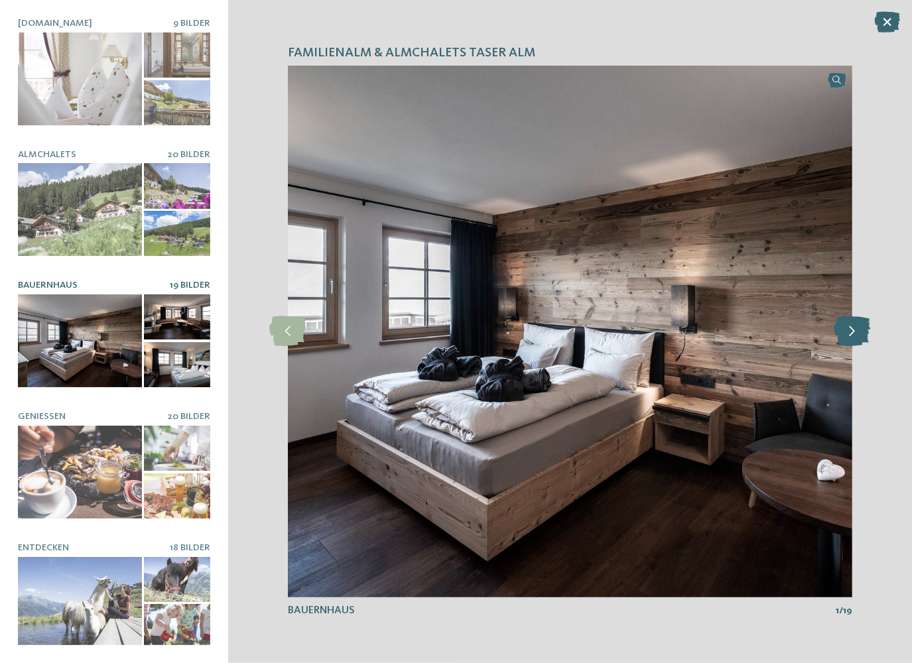
click at [849, 330] on icon at bounding box center [852, 331] width 36 height 30
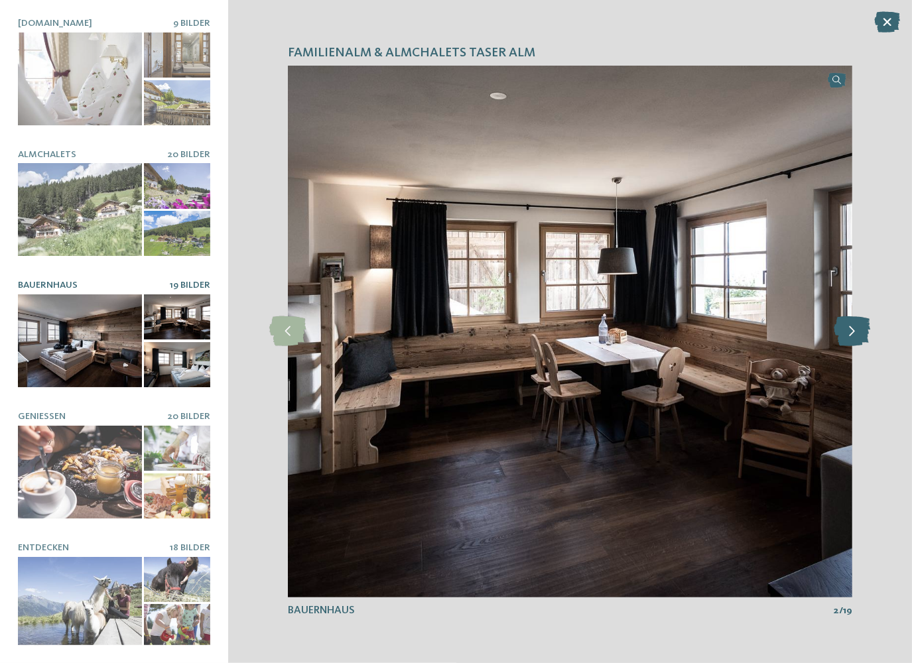
click at [849, 330] on icon at bounding box center [852, 331] width 36 height 30
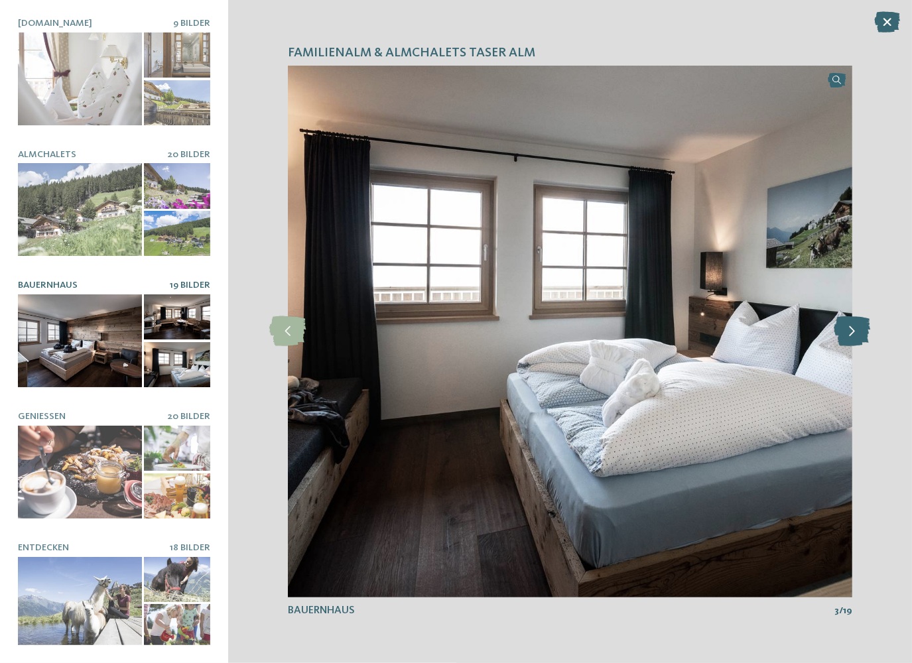
click at [849, 330] on icon at bounding box center [852, 331] width 36 height 30
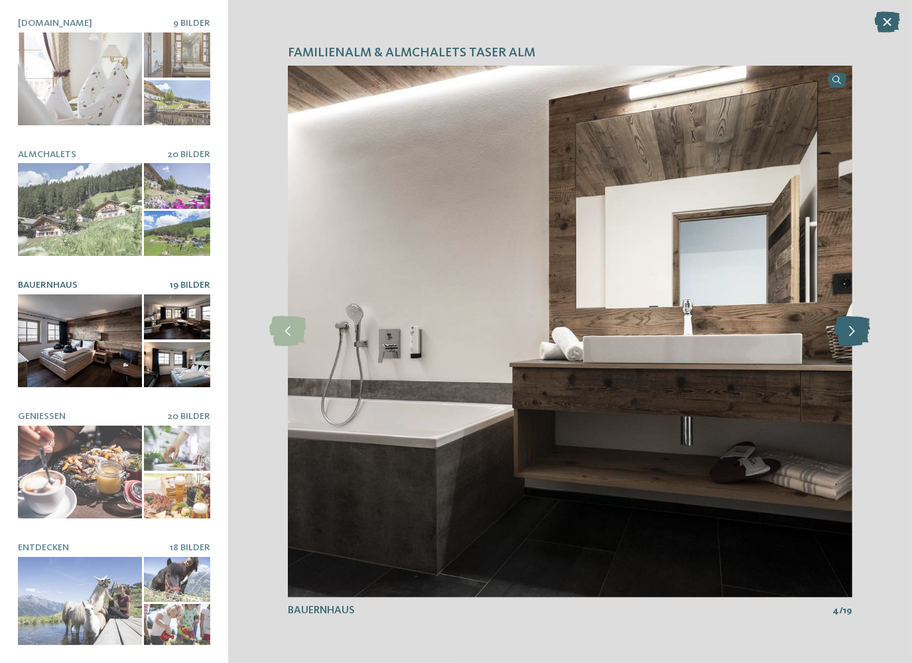
click at [849, 330] on icon at bounding box center [852, 331] width 36 height 30
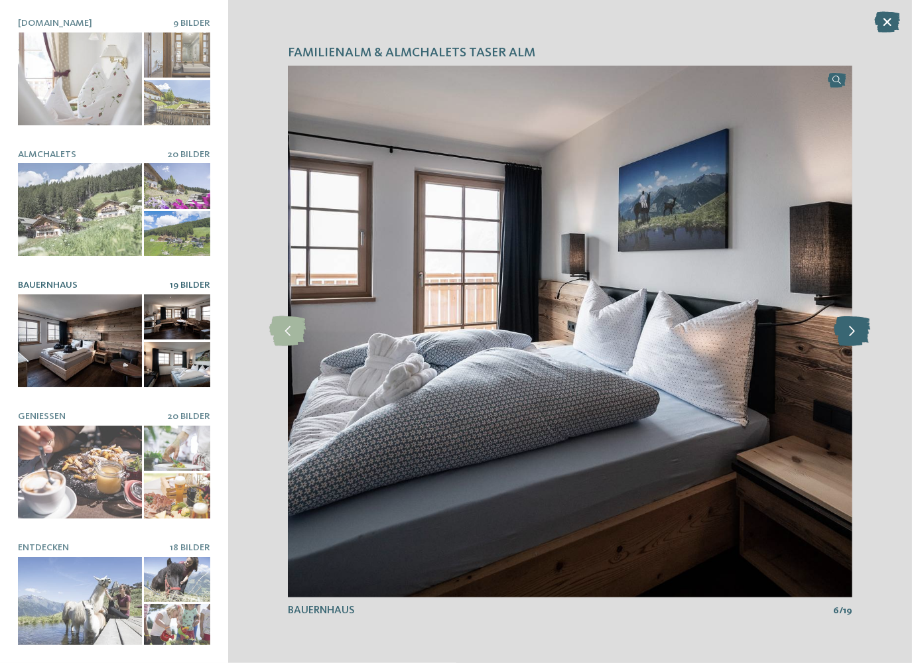
click at [849, 330] on icon at bounding box center [852, 331] width 36 height 30
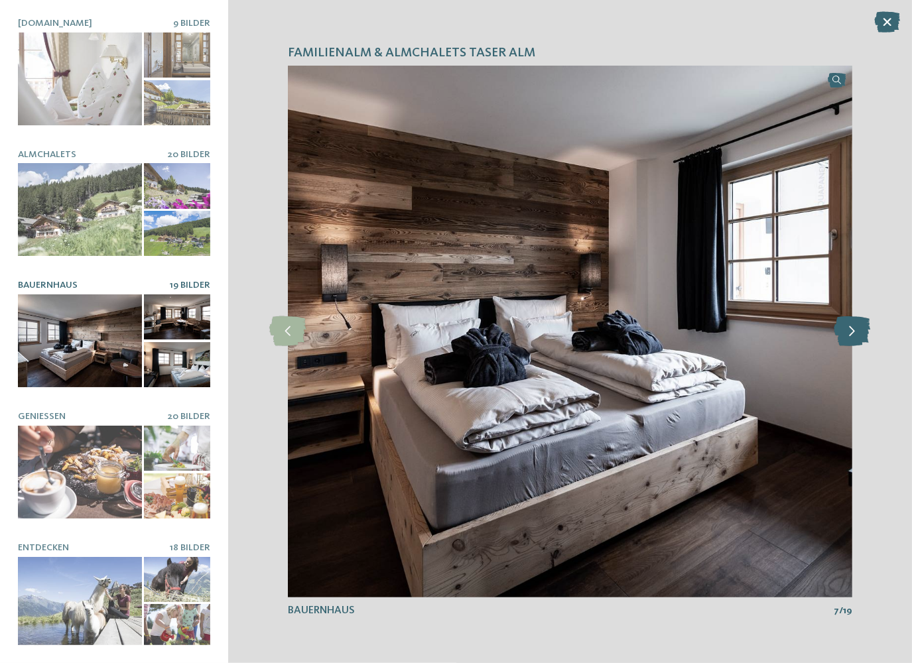
click at [849, 331] on icon at bounding box center [852, 331] width 36 height 30
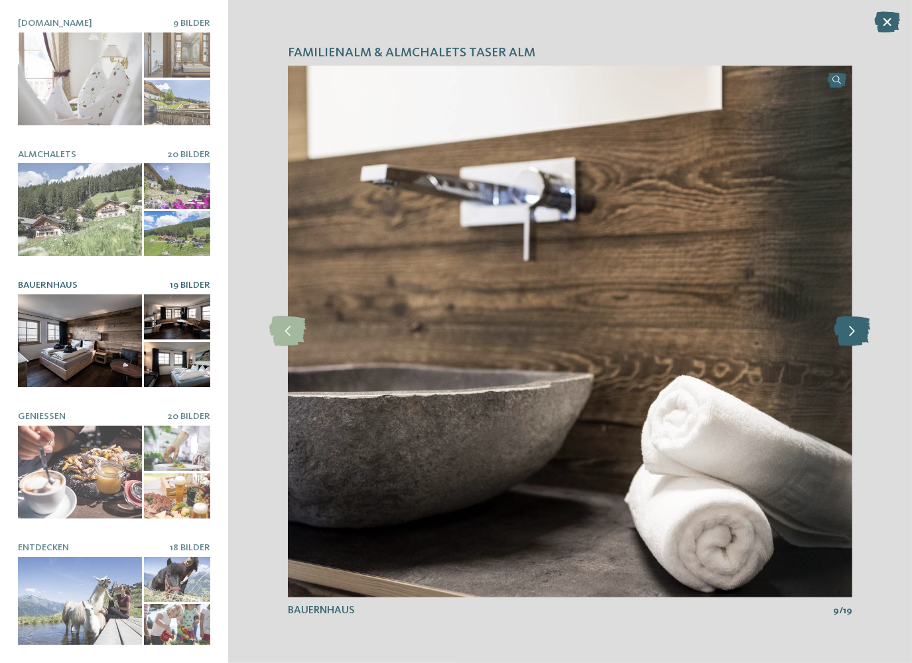
click at [849, 331] on icon at bounding box center [852, 331] width 36 height 30
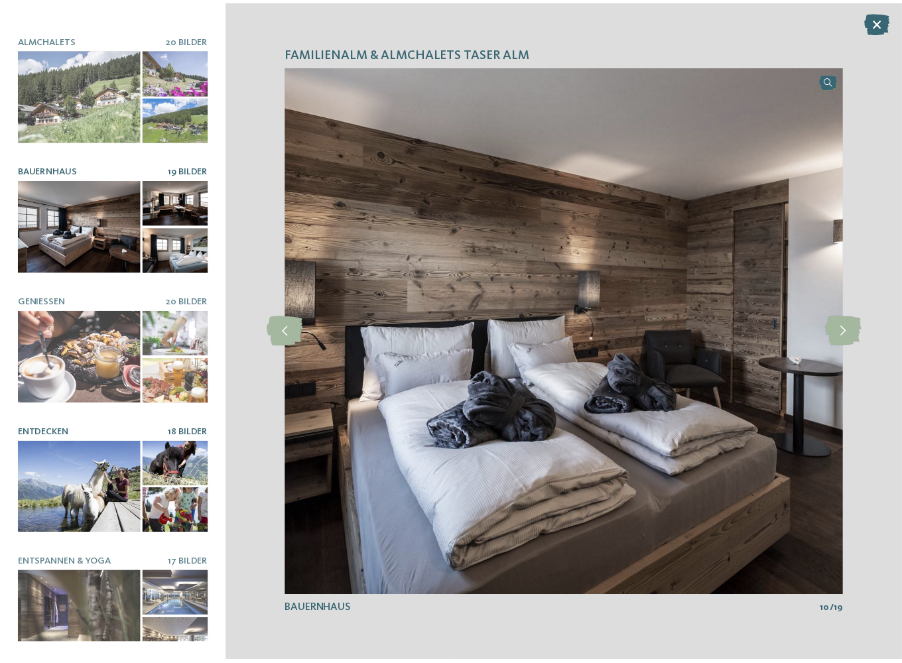
scroll to position [115, 0]
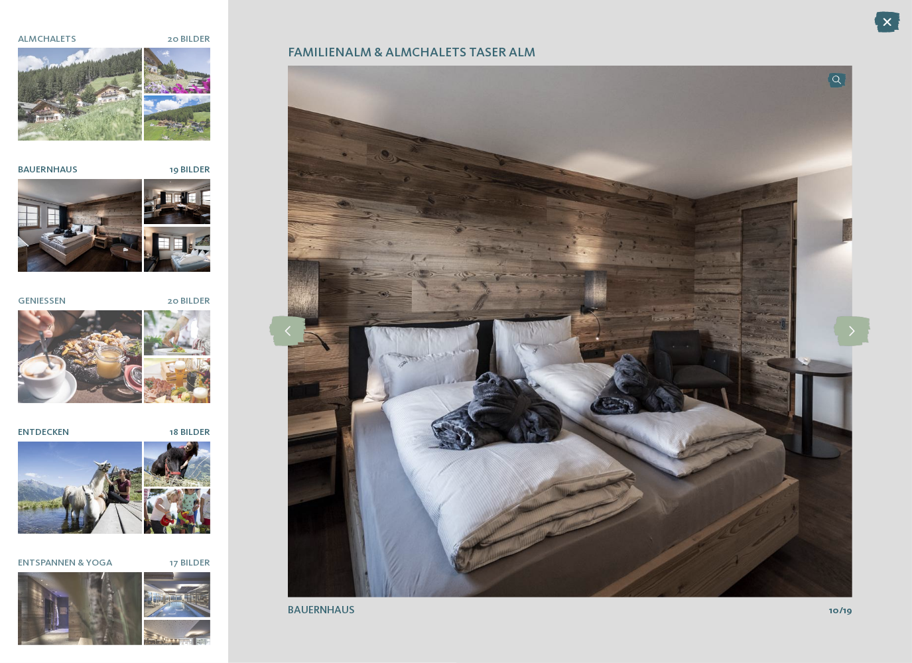
click at [74, 453] on div at bounding box center [80, 488] width 124 height 93
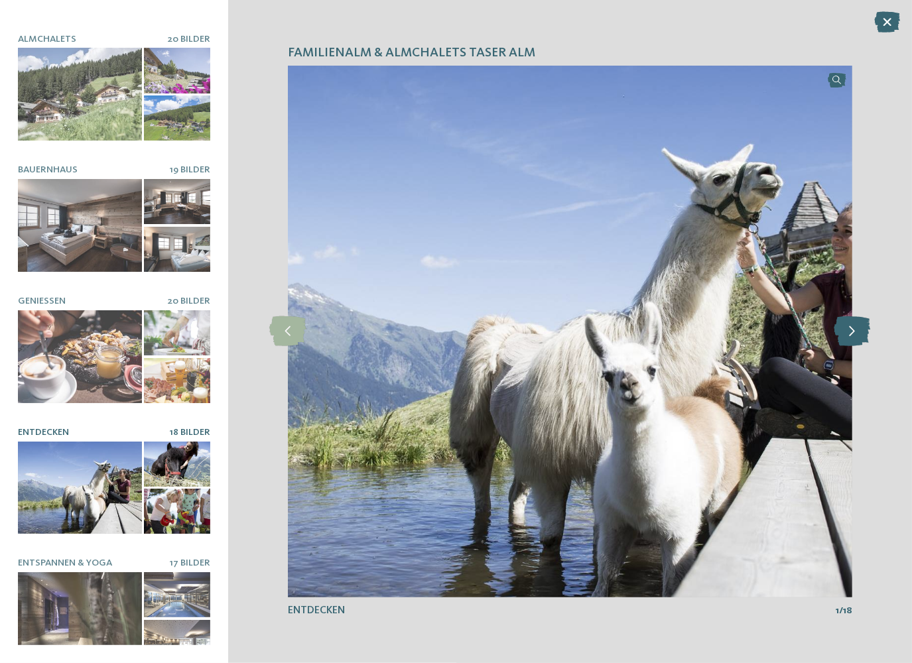
click at [847, 333] on icon at bounding box center [852, 331] width 36 height 30
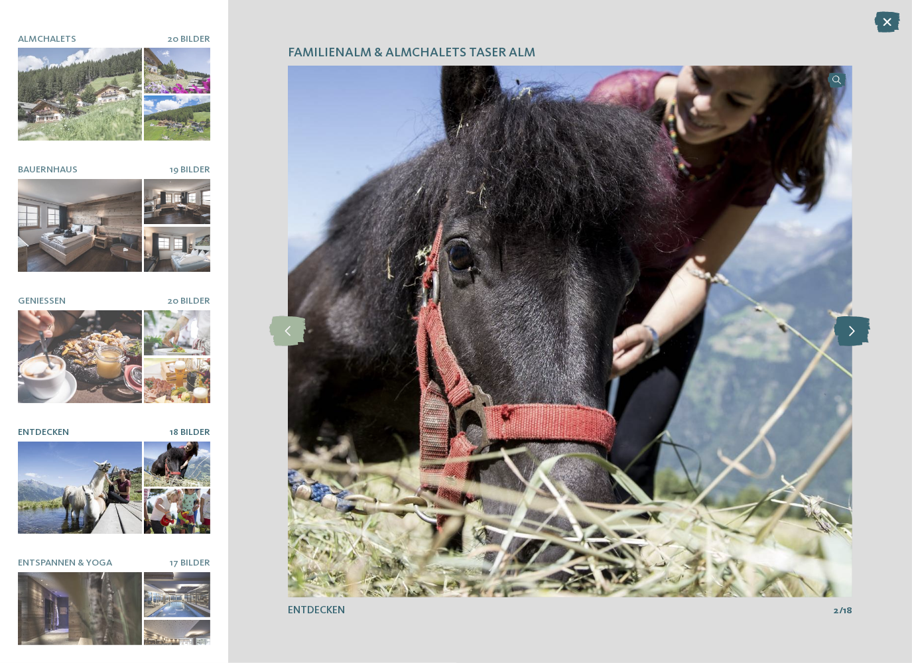
click at [853, 328] on icon at bounding box center [852, 331] width 36 height 30
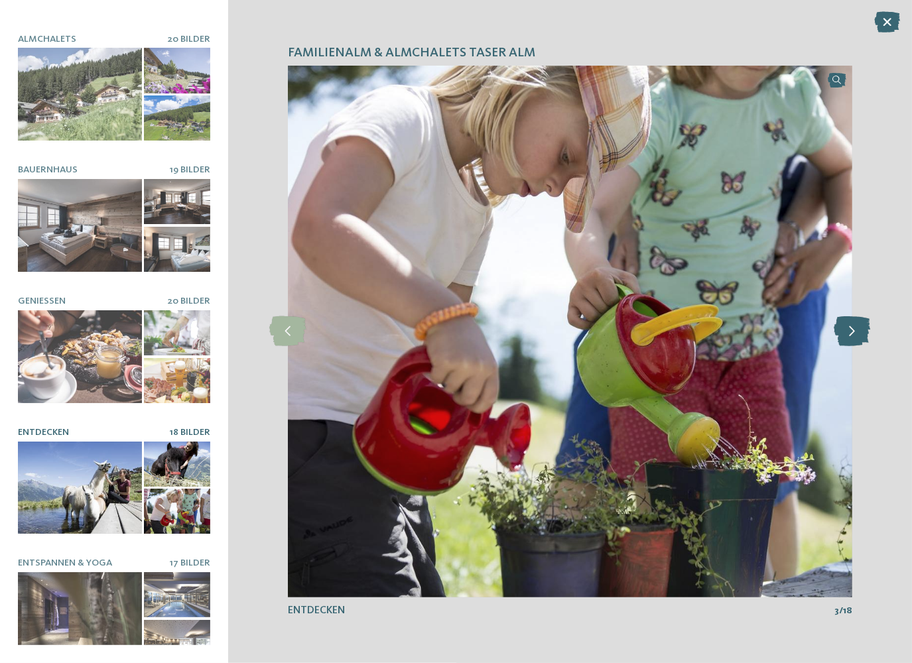
click at [853, 328] on icon at bounding box center [852, 331] width 36 height 30
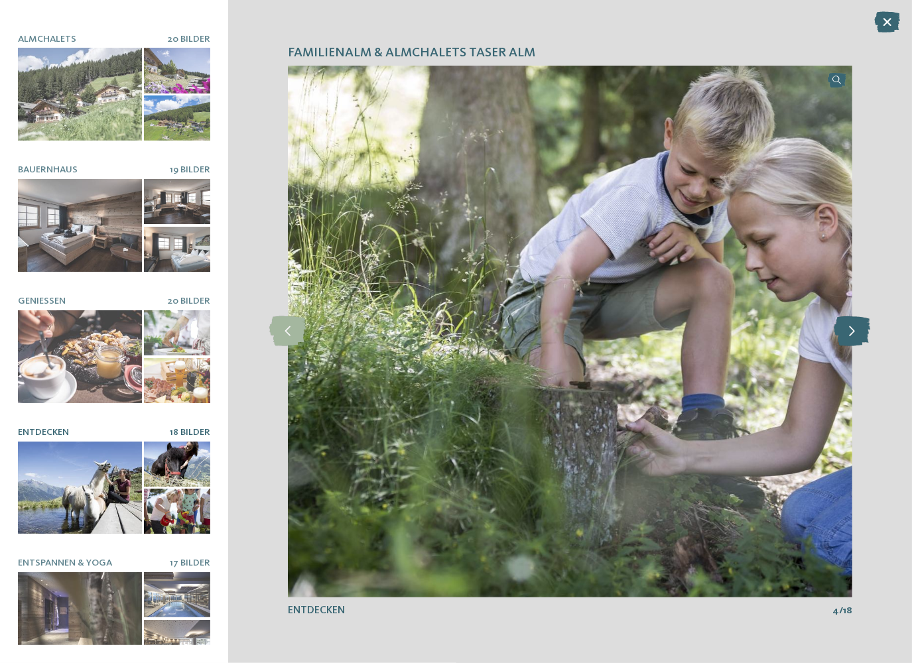
click at [853, 328] on icon at bounding box center [852, 331] width 36 height 30
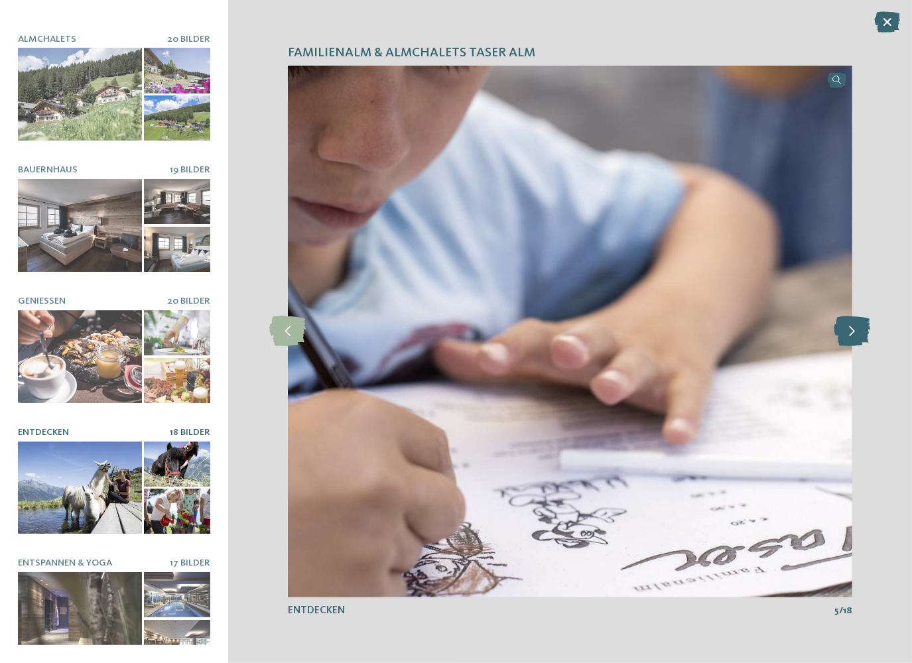
click at [853, 328] on icon at bounding box center [852, 331] width 36 height 30
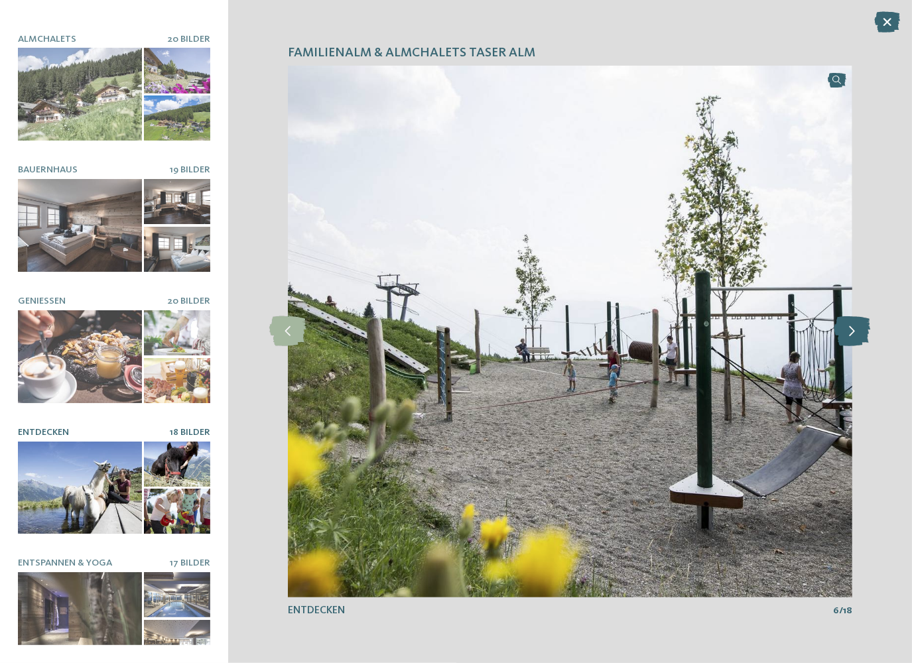
click at [853, 328] on icon at bounding box center [852, 331] width 36 height 30
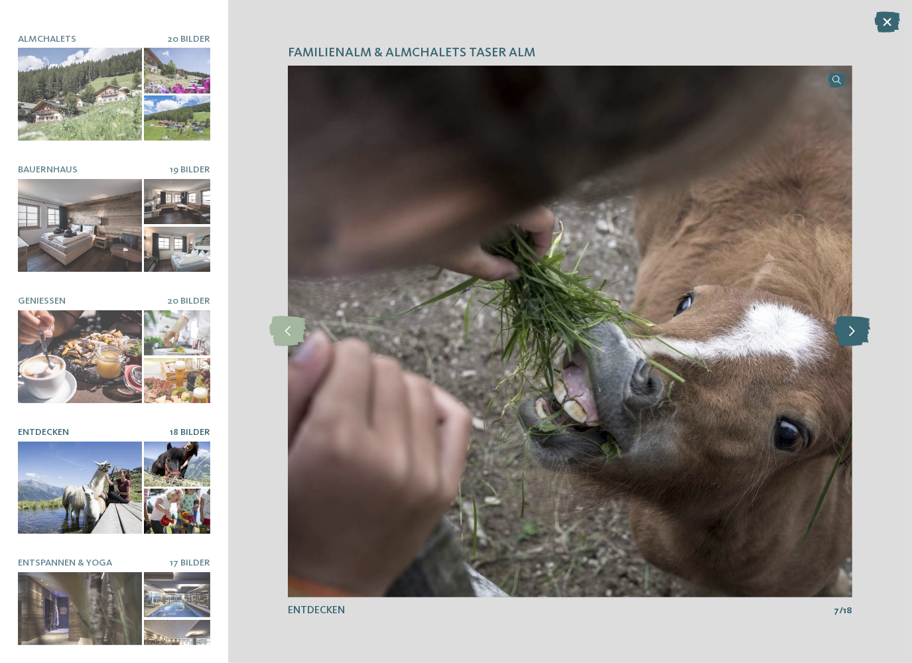
click at [853, 328] on icon at bounding box center [852, 331] width 36 height 30
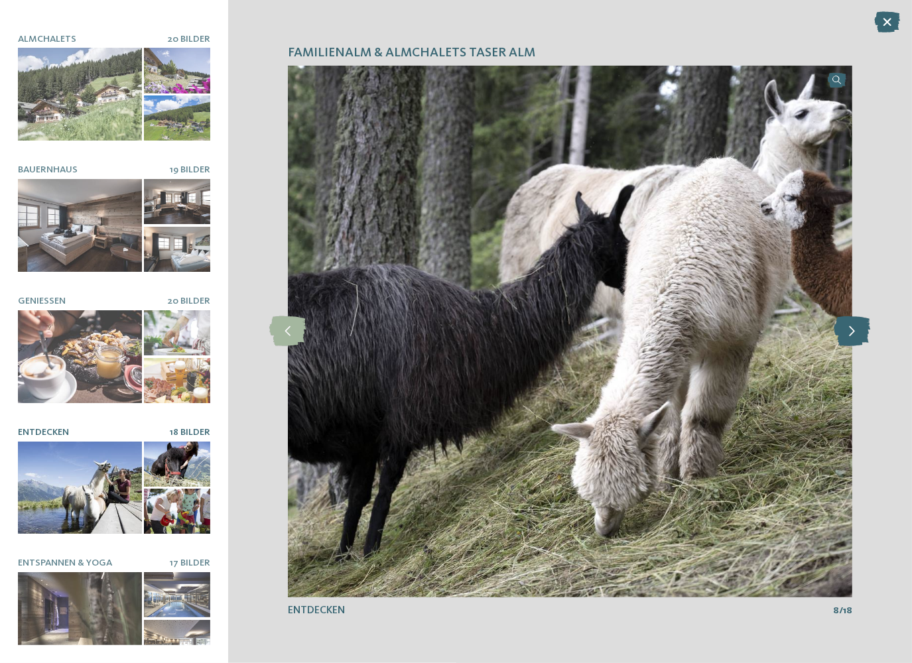
click at [853, 328] on icon at bounding box center [852, 331] width 36 height 30
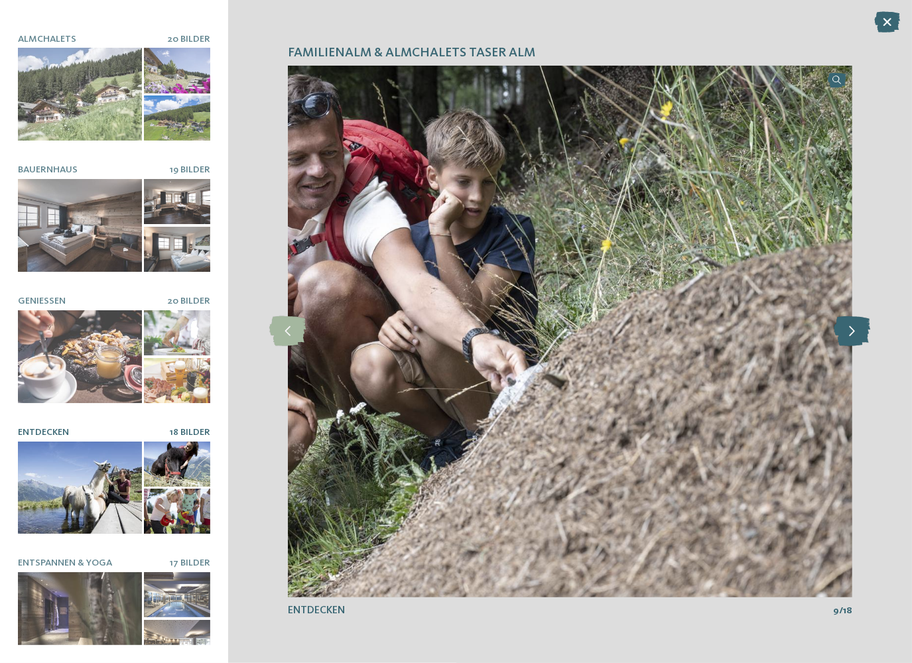
click at [853, 328] on icon at bounding box center [852, 331] width 36 height 30
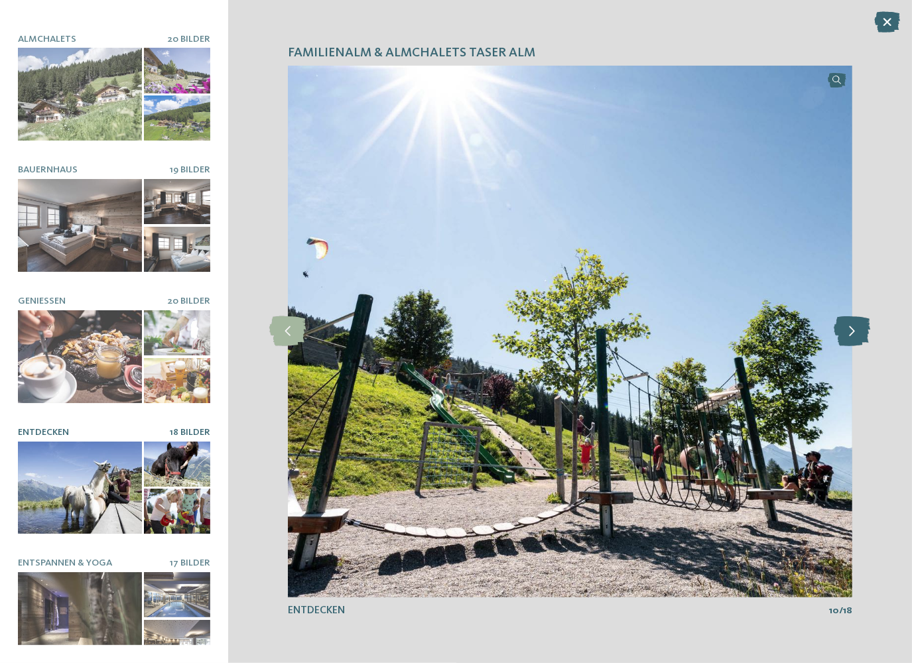
click at [853, 328] on icon at bounding box center [852, 331] width 36 height 30
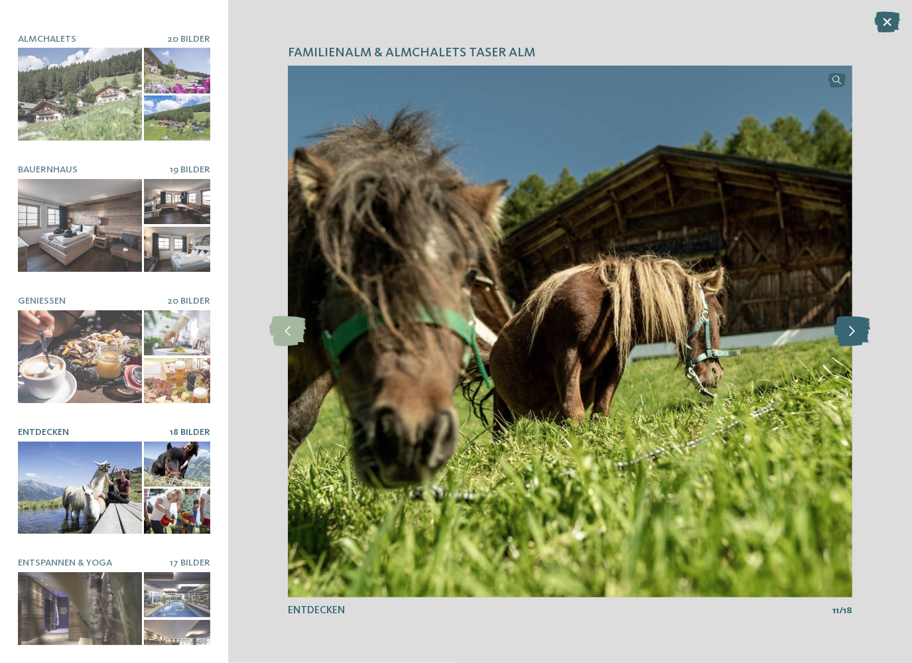
click at [853, 328] on icon at bounding box center [852, 331] width 36 height 30
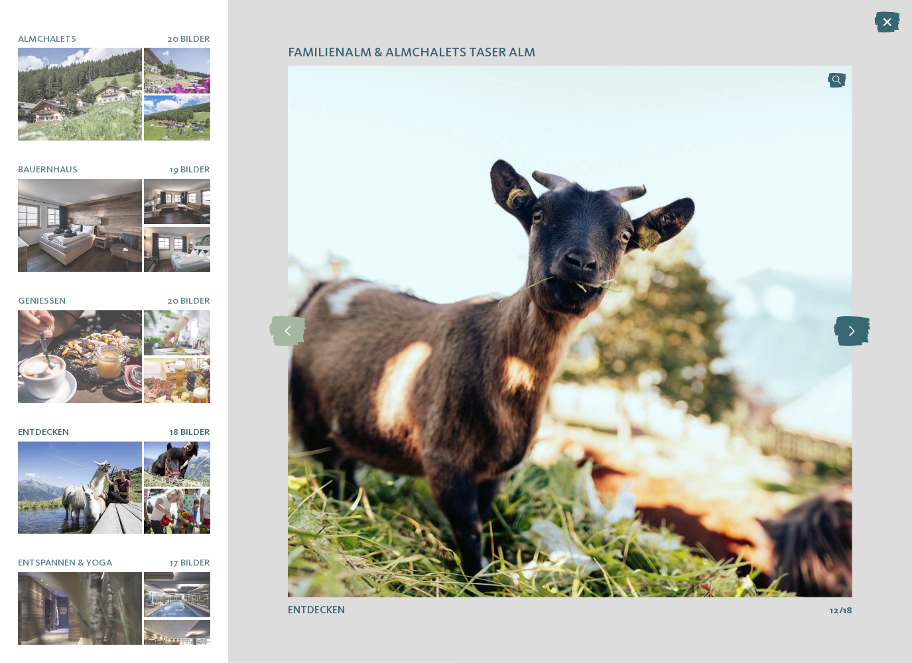
click at [853, 328] on icon at bounding box center [852, 331] width 36 height 30
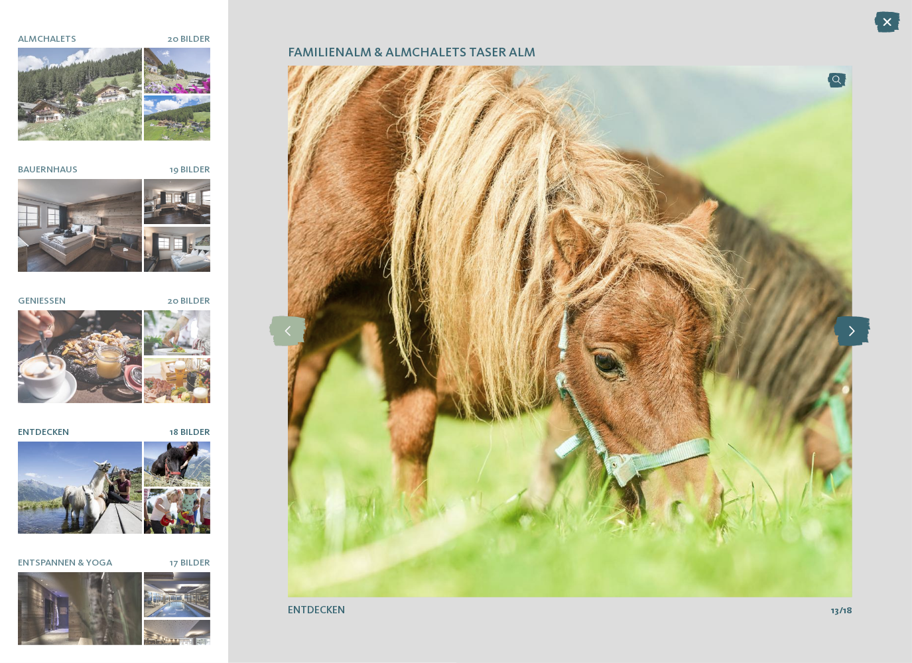
click at [853, 328] on icon at bounding box center [852, 331] width 36 height 30
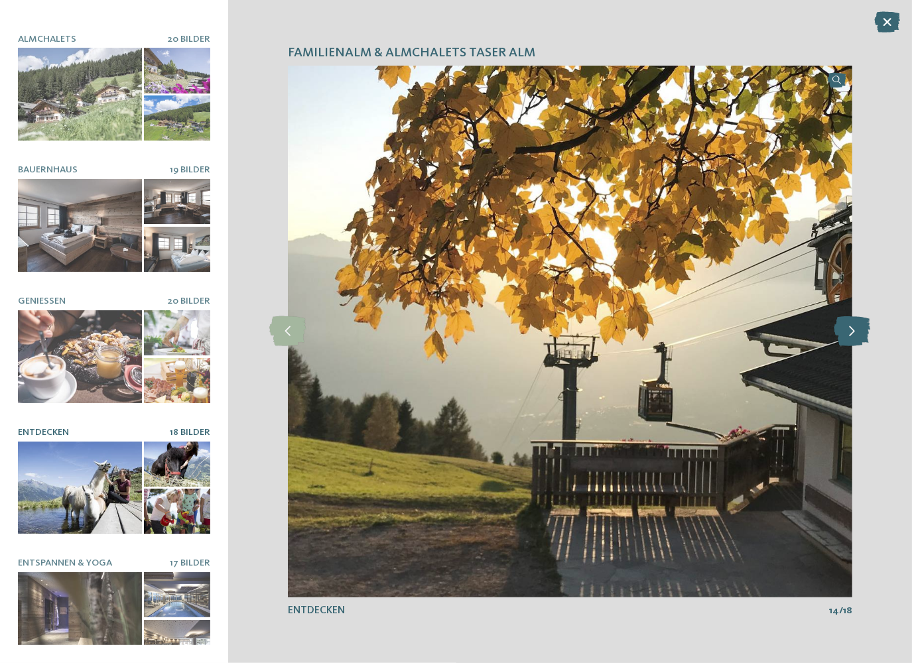
click at [853, 328] on icon at bounding box center [852, 331] width 36 height 30
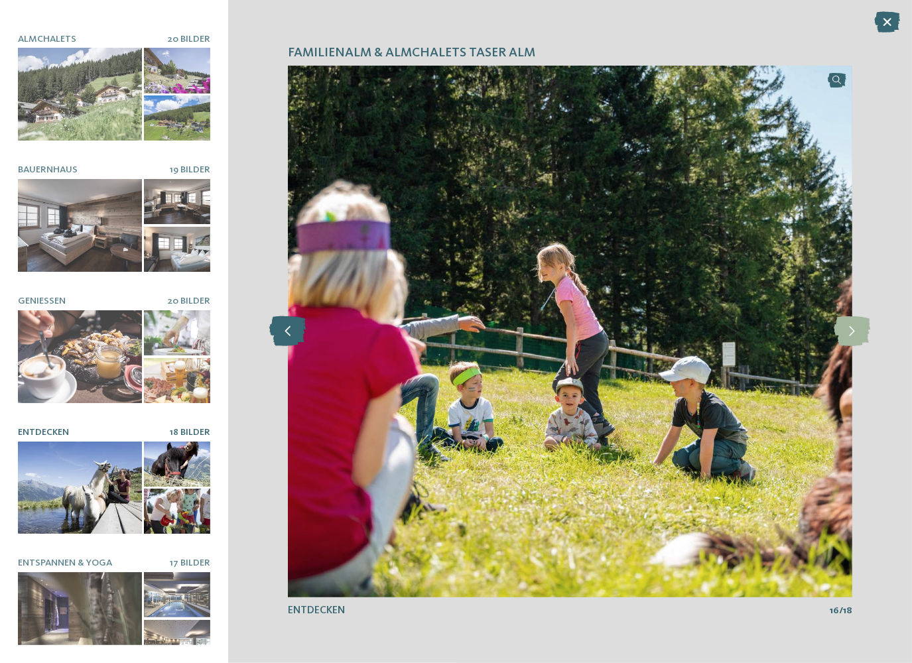
click at [281, 324] on icon at bounding box center [287, 331] width 36 height 30
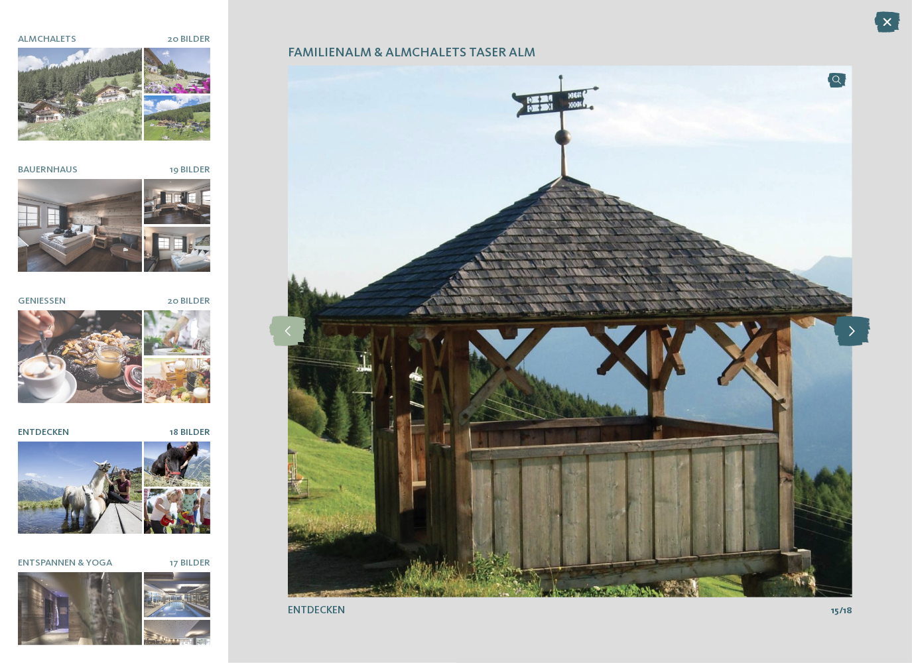
click at [857, 338] on icon at bounding box center [852, 331] width 36 height 30
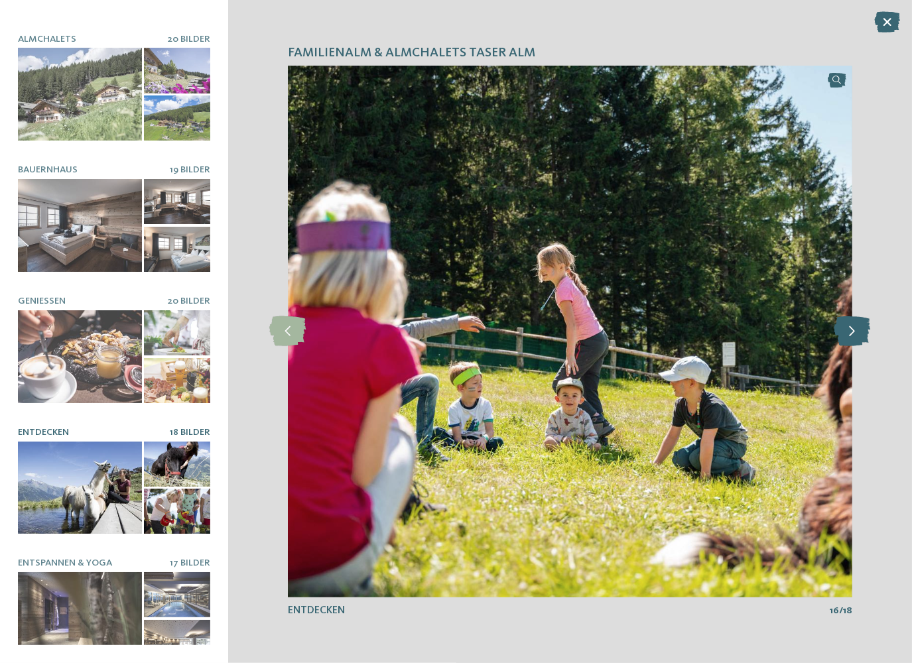
click at [857, 338] on icon at bounding box center [852, 331] width 36 height 30
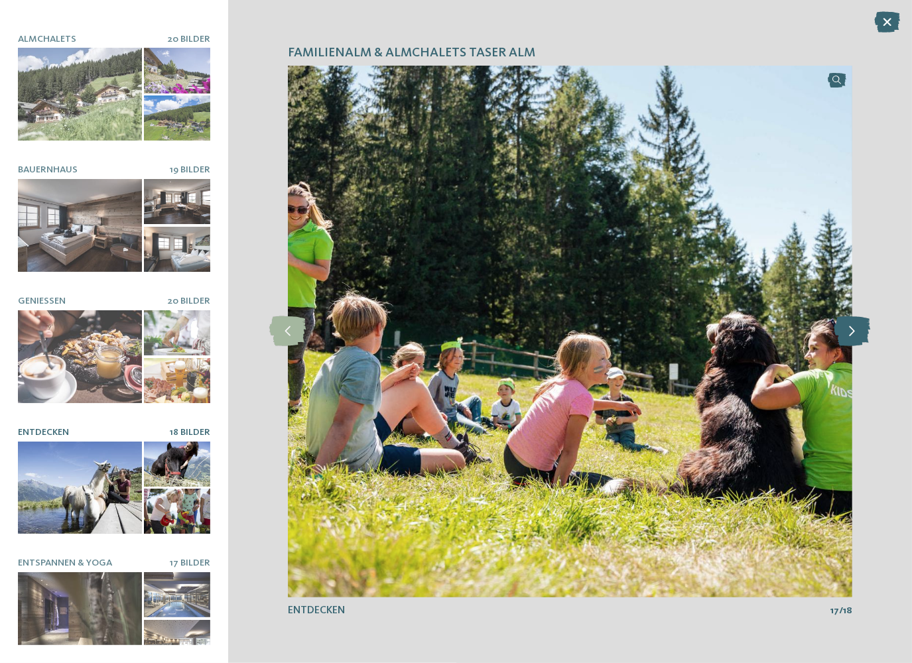
click at [857, 338] on icon at bounding box center [852, 331] width 36 height 30
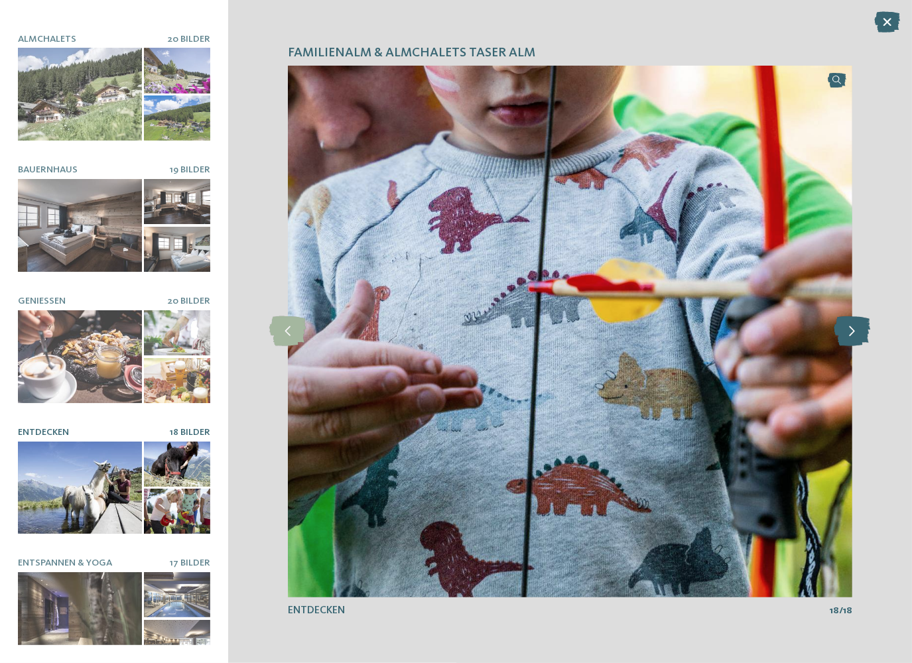
click at [857, 338] on icon at bounding box center [852, 331] width 36 height 30
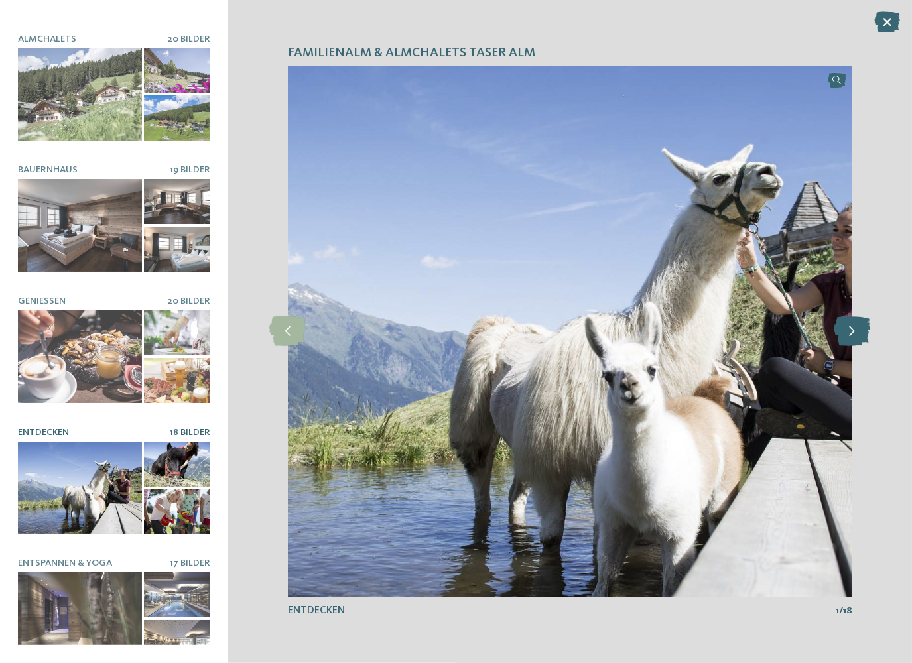
click at [857, 338] on icon at bounding box center [852, 331] width 36 height 30
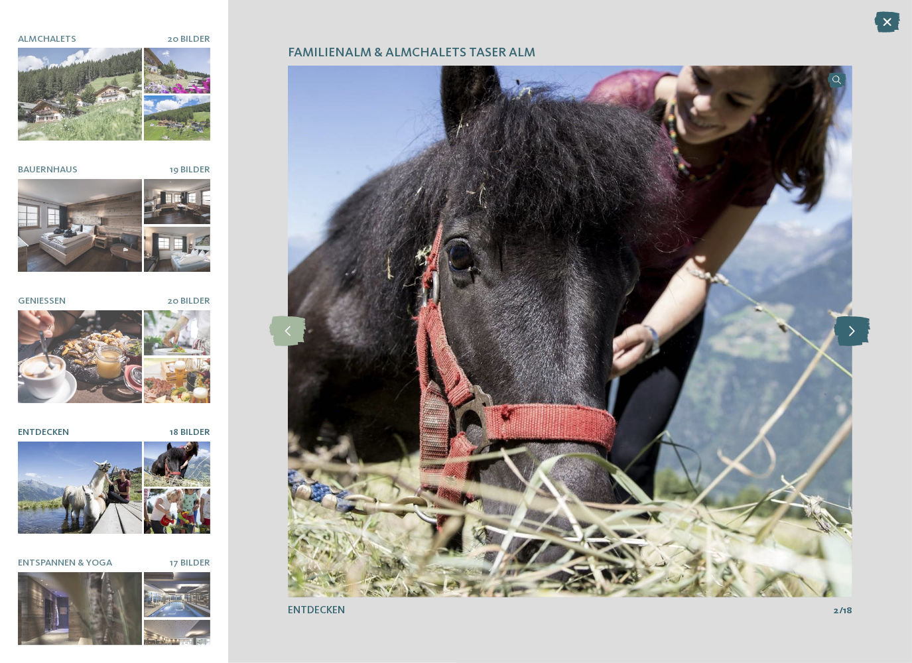
click at [857, 338] on icon at bounding box center [852, 331] width 36 height 30
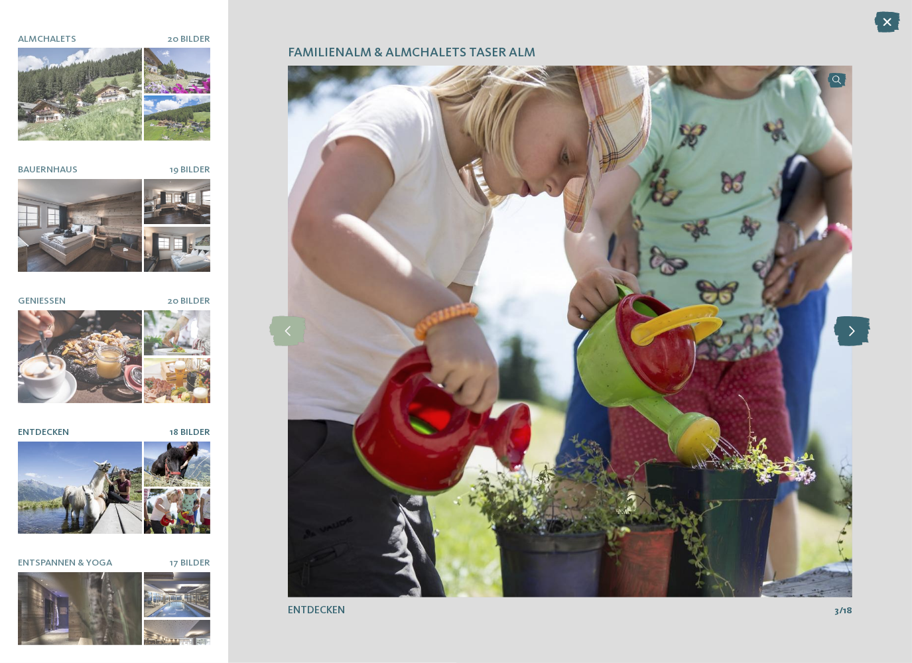
click at [857, 338] on icon at bounding box center [852, 331] width 36 height 30
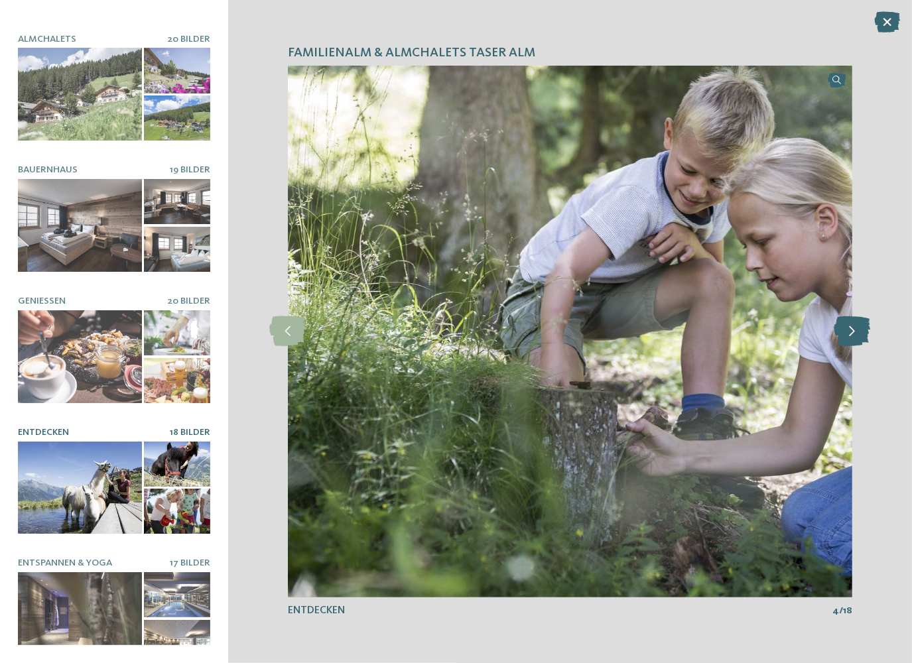
click at [857, 338] on icon at bounding box center [852, 331] width 36 height 30
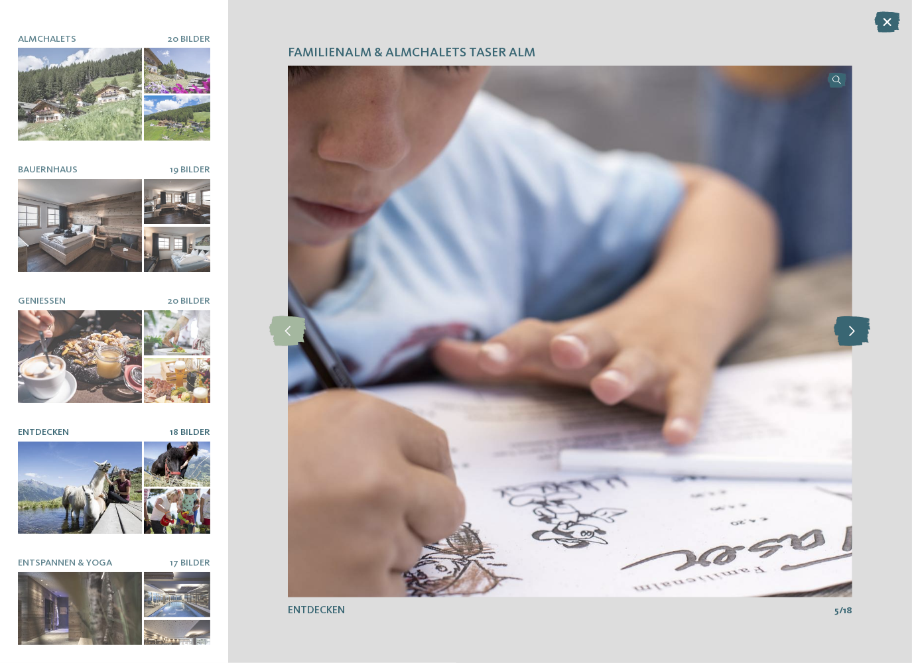
click at [857, 338] on icon at bounding box center [852, 331] width 36 height 30
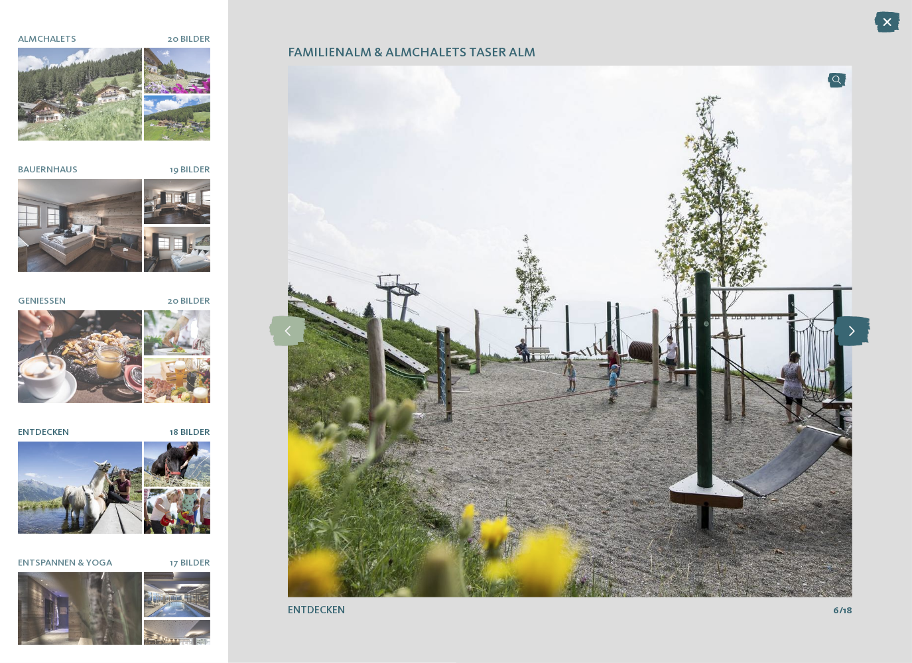
click at [848, 339] on icon at bounding box center [852, 331] width 36 height 30
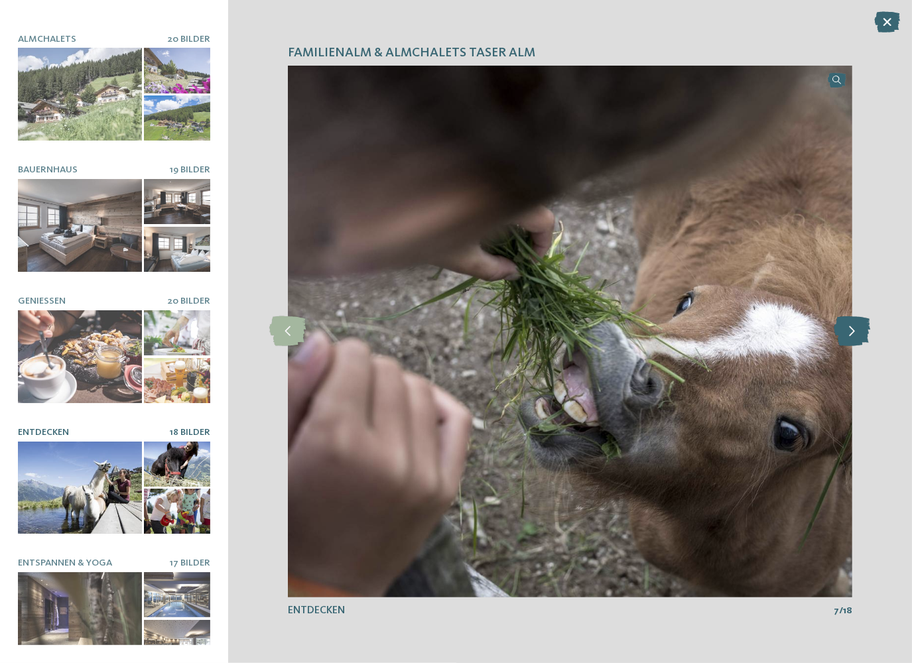
click at [848, 339] on icon at bounding box center [852, 331] width 36 height 30
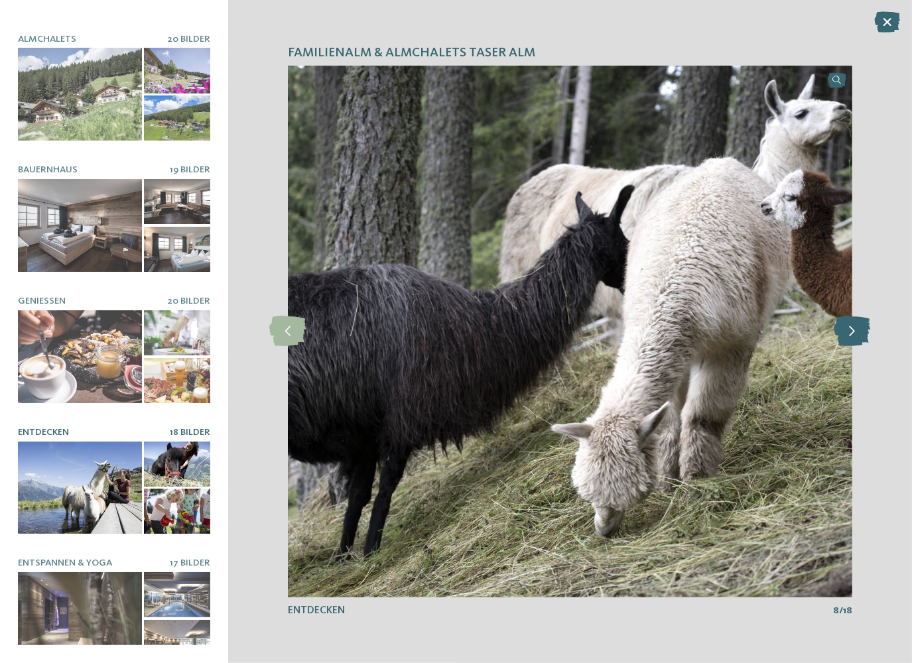
click at [848, 339] on icon at bounding box center [852, 331] width 36 height 30
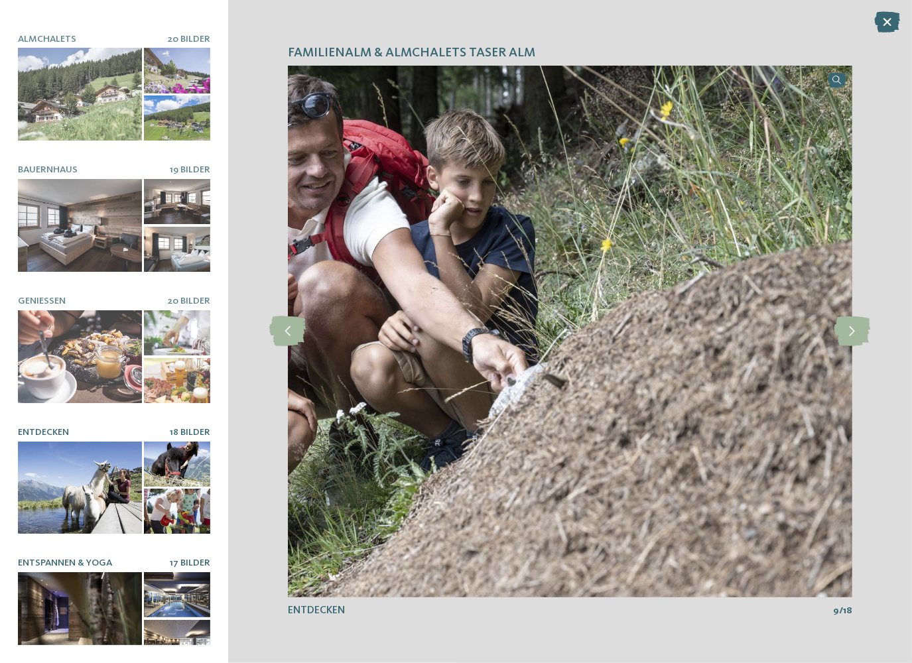
click at [108, 594] on div at bounding box center [80, 619] width 124 height 93
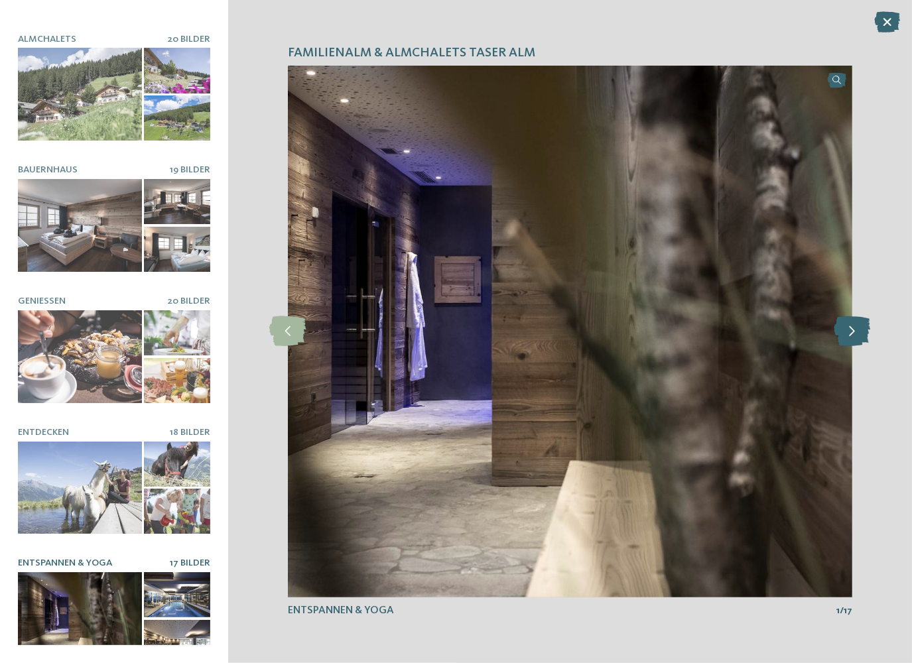
click at [853, 328] on icon at bounding box center [852, 331] width 36 height 30
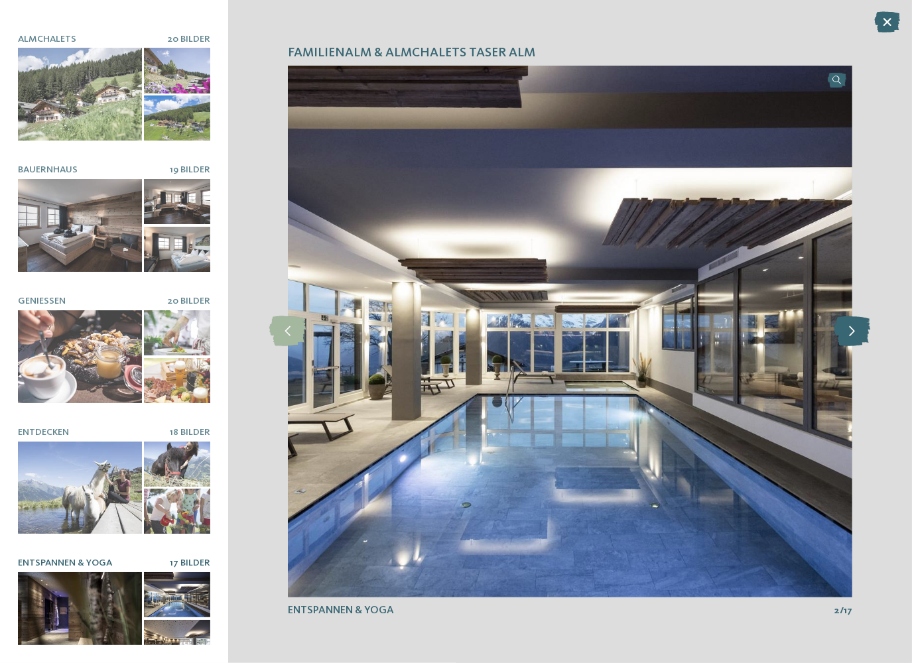
click at [853, 328] on icon at bounding box center [852, 331] width 36 height 30
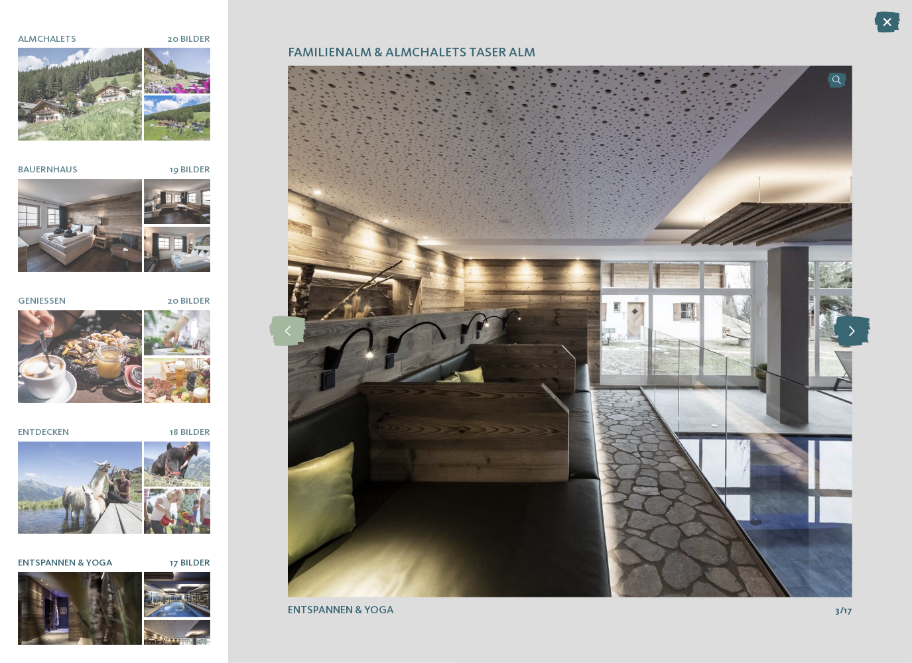
click at [853, 328] on icon at bounding box center [852, 331] width 36 height 30
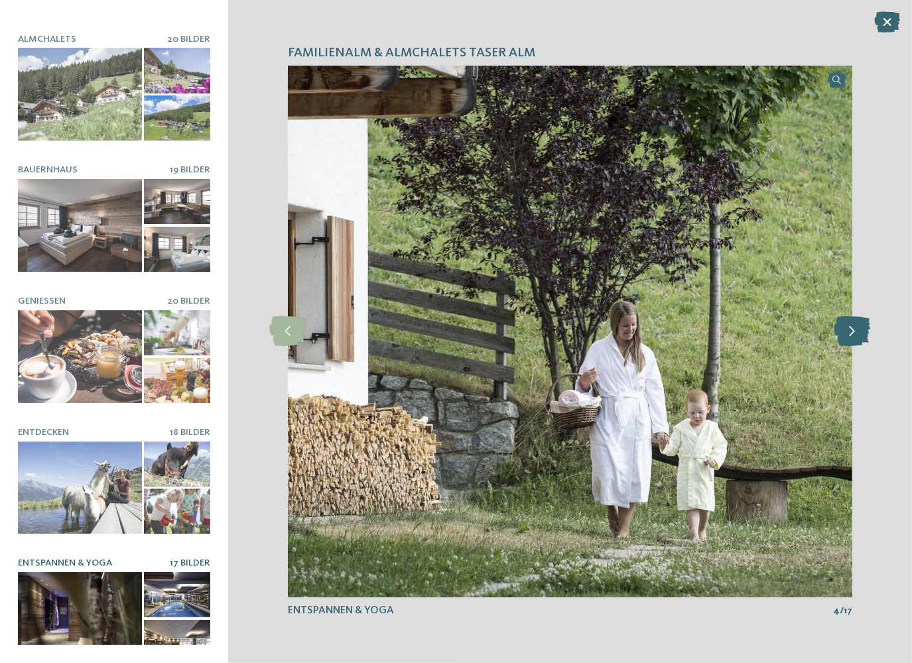
click at [853, 328] on icon at bounding box center [852, 331] width 36 height 30
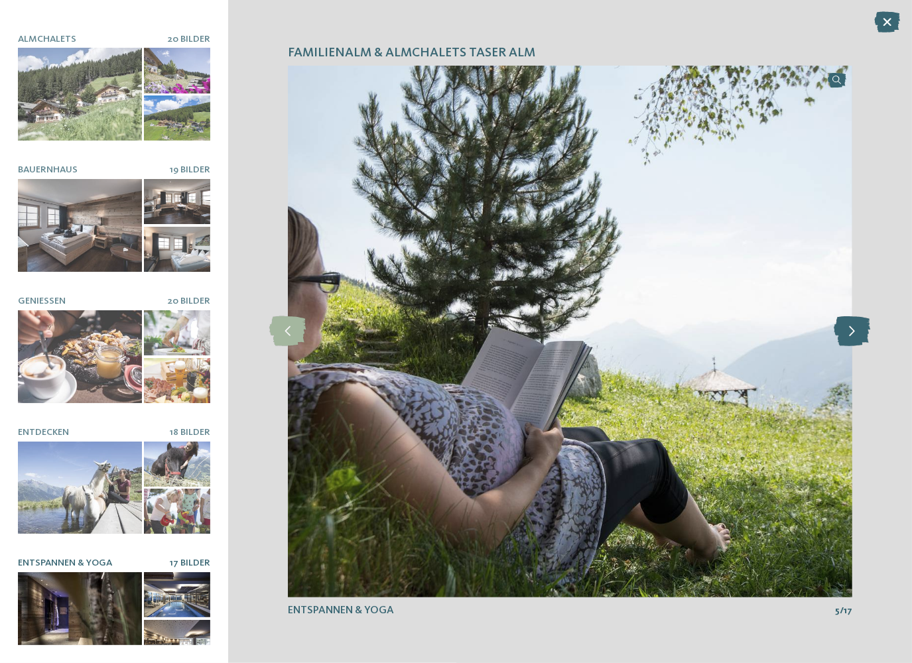
click at [853, 328] on icon at bounding box center [852, 331] width 36 height 30
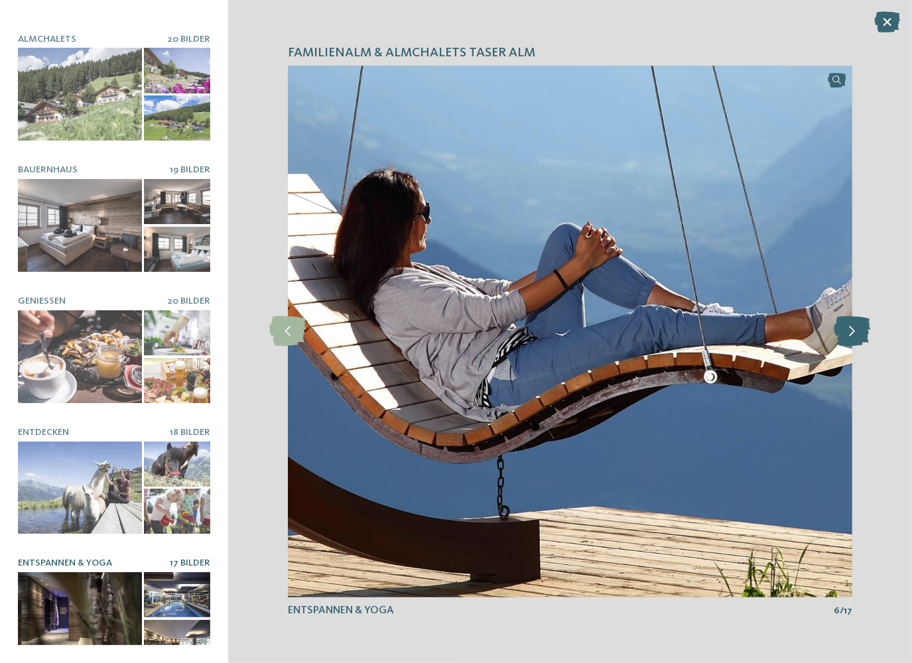
click at [853, 328] on icon at bounding box center [852, 331] width 36 height 30
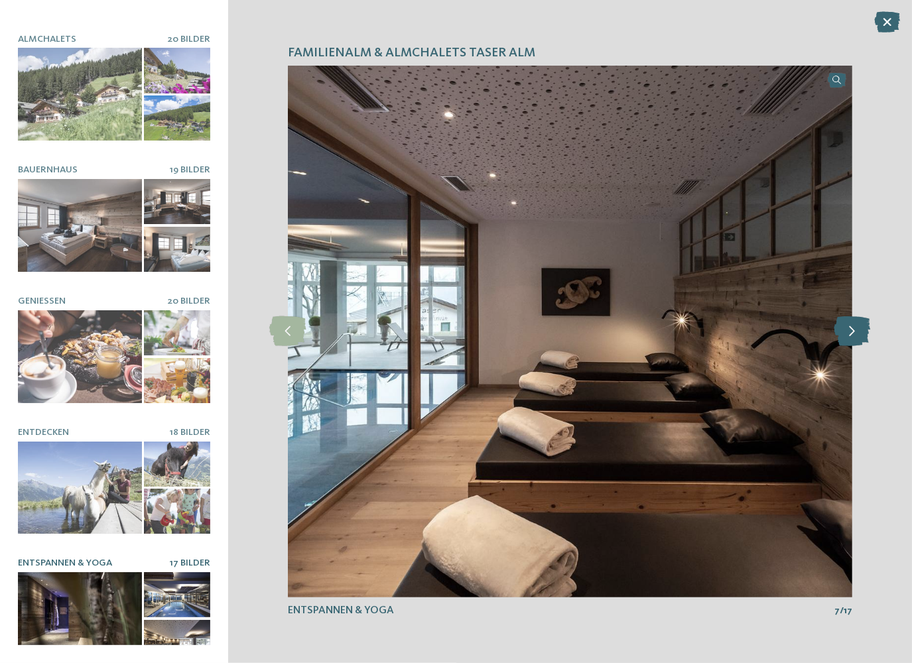
click at [853, 328] on icon at bounding box center [852, 331] width 36 height 30
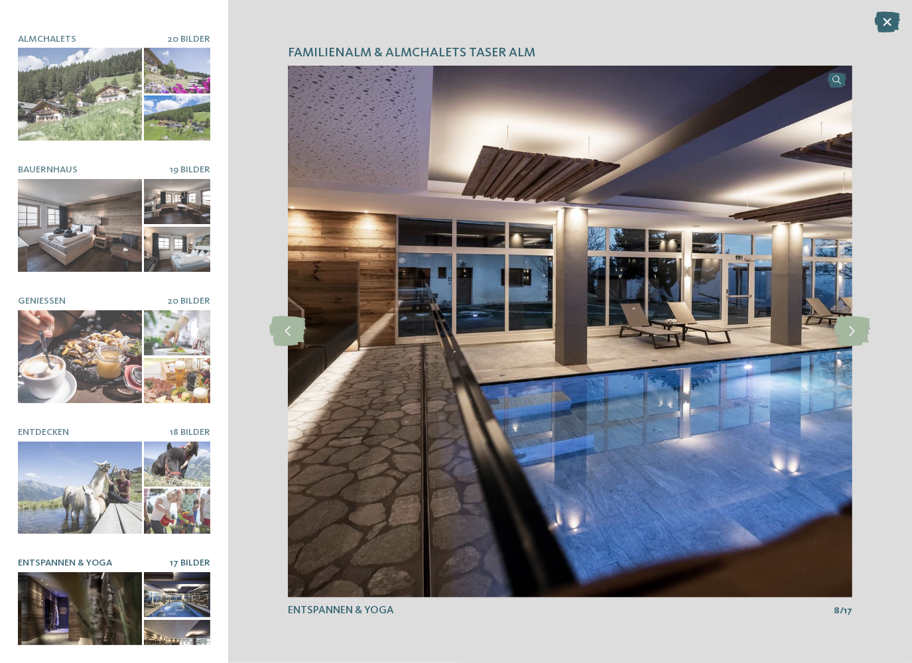
click at [882, 25] on icon at bounding box center [887, 21] width 26 height 21
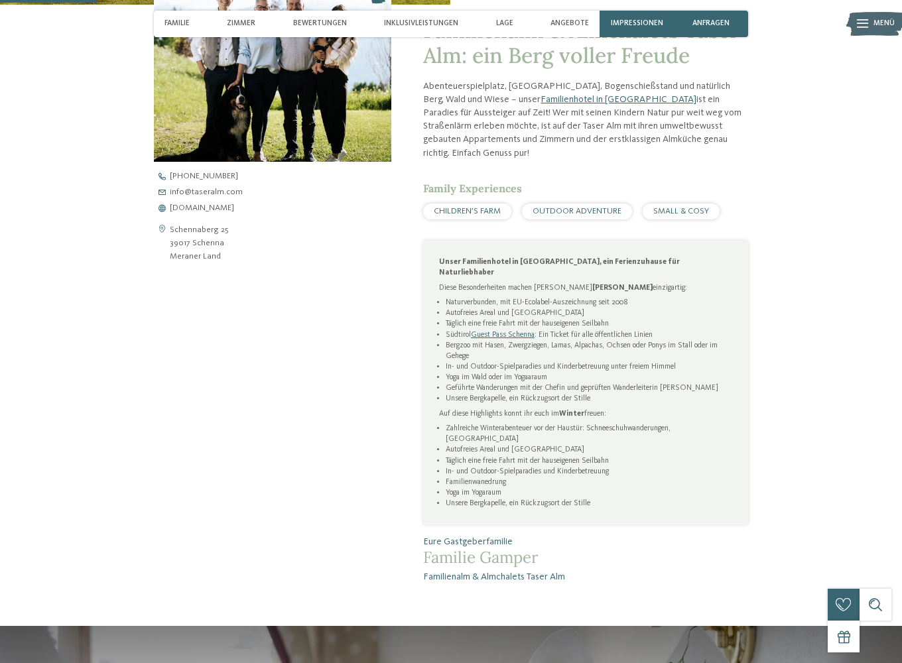
scroll to position [464, 0]
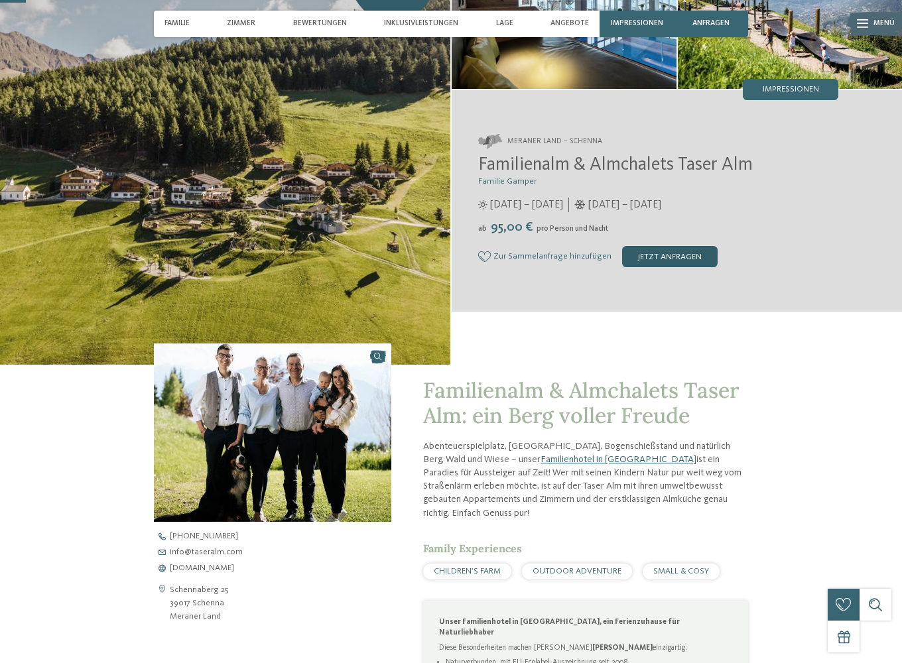
click at [718, 267] on div "jetzt anfragen" at bounding box center [670, 256] width 96 height 21
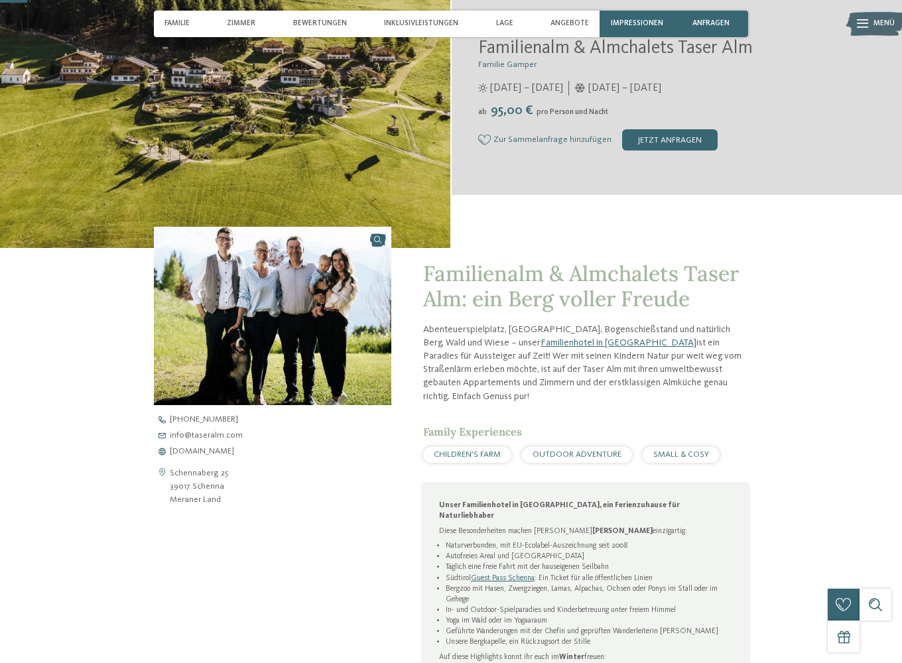
scroll to position [0, 0]
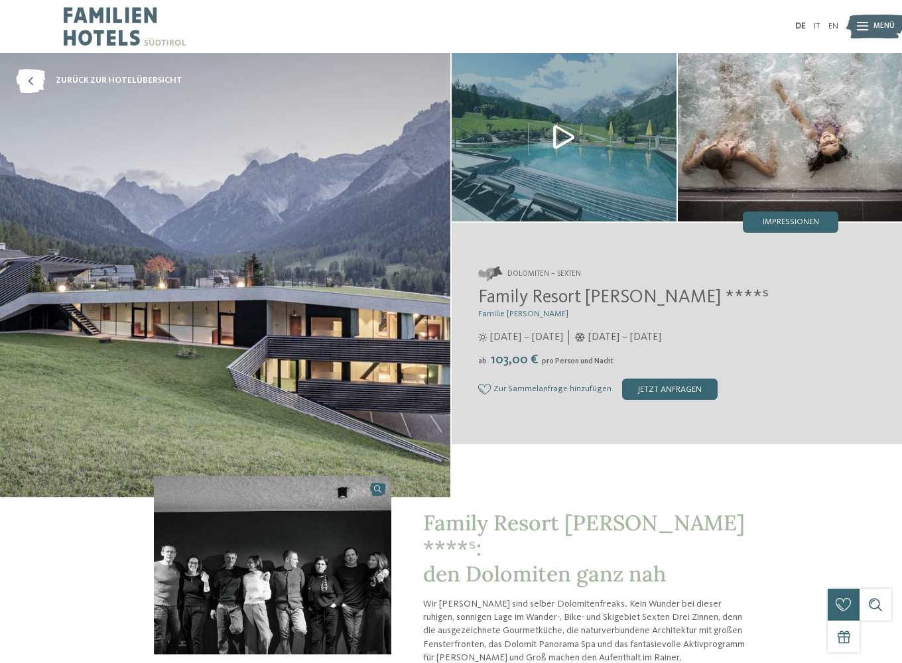
click at [393, 274] on img at bounding box center [225, 275] width 450 height 445
click at [784, 218] on div "Impressionen" at bounding box center [791, 222] width 96 height 21
